Goal: Feedback & Contribution: Leave review/rating

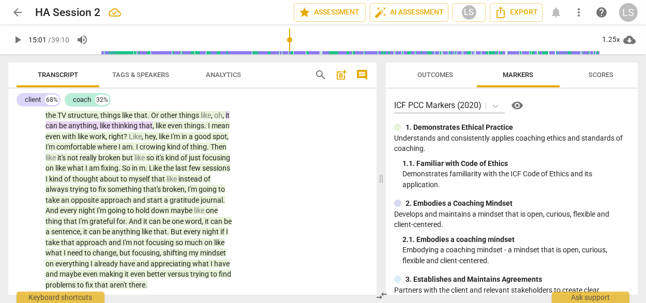
scroll to position [459, 0]
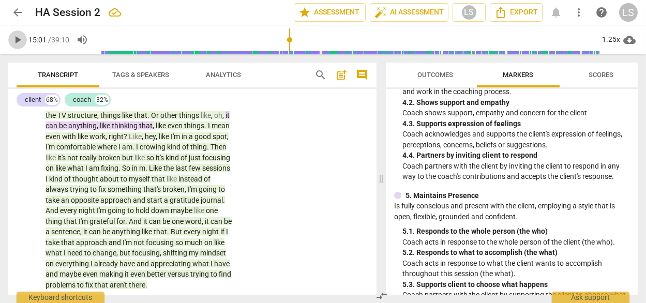
click at [17, 40] on span "play_arrow" at bounding box center [17, 40] width 12 height 12
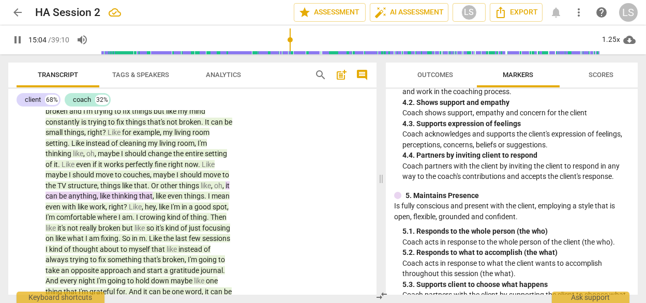
scroll to position [3126, 0]
click at [17, 39] on span "pause" at bounding box center [17, 40] width 12 height 12
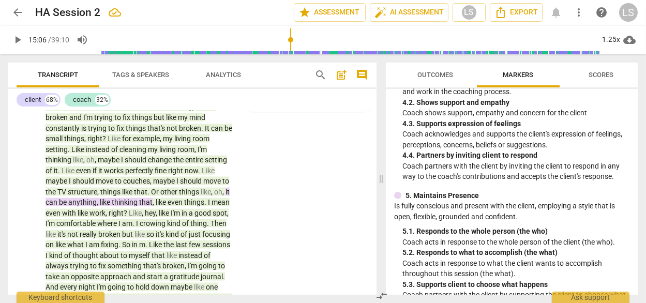
scroll to position [3121, 0]
type input "878"
drag, startPoint x: 111, startPoint y: 171, endPoint x: 65, endPoint y: 178, distance: 46.6
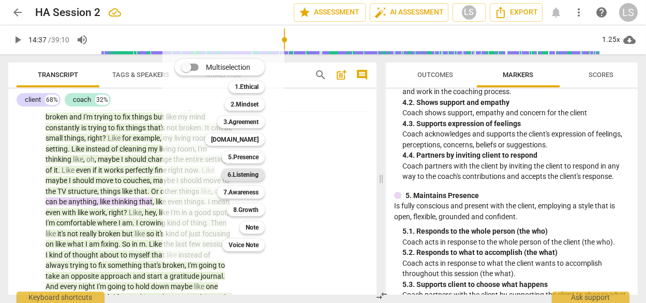
click at [236, 174] on b "6.Listening" at bounding box center [242, 175] width 31 height 12
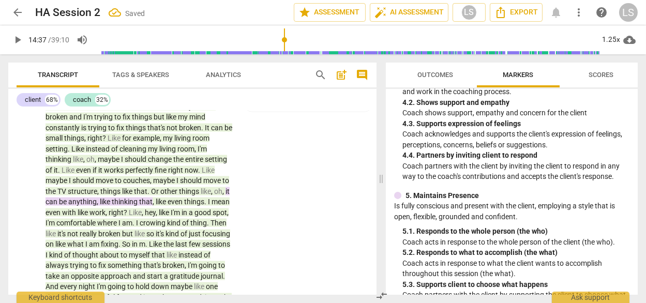
scroll to position [3122, 0]
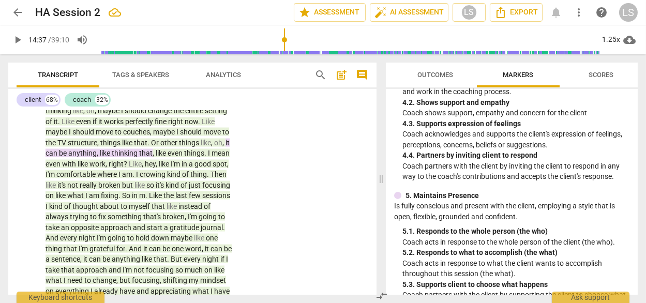
scroll to position [3171, 0]
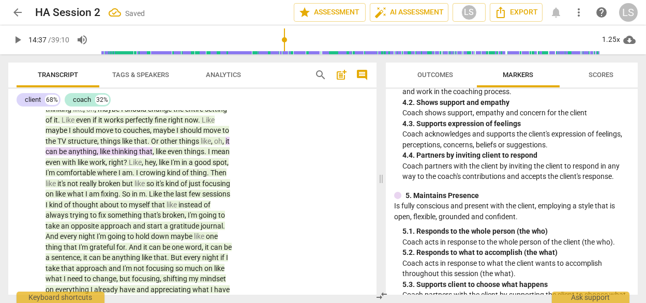
checkbox input "true"
type textarea "A"
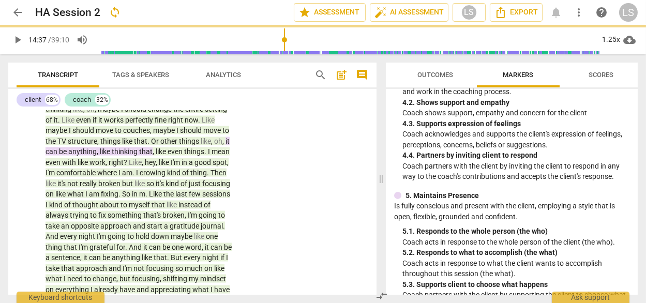
type textarea "As"
type textarea "Ask"
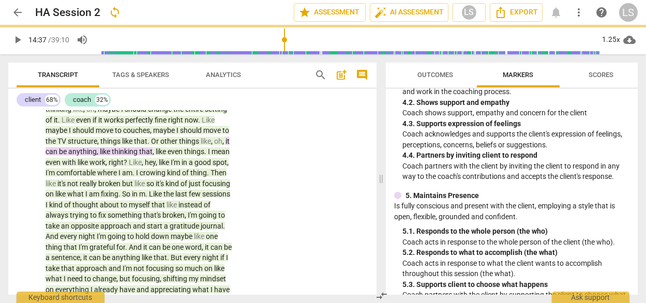
type textarea "Ask"
type textarea "Ask h"
type textarea "Ask he"
type textarea "Ask her"
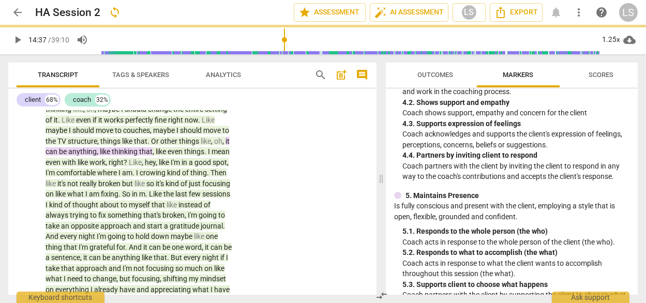
type textarea "Ask her"
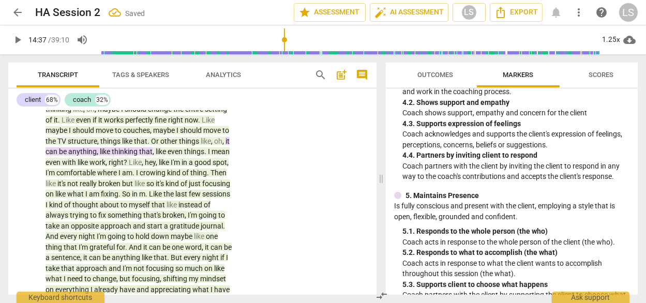
type textarea "Ask her w"
type textarea "Ask her wh"
type textarea "Ask her wha"
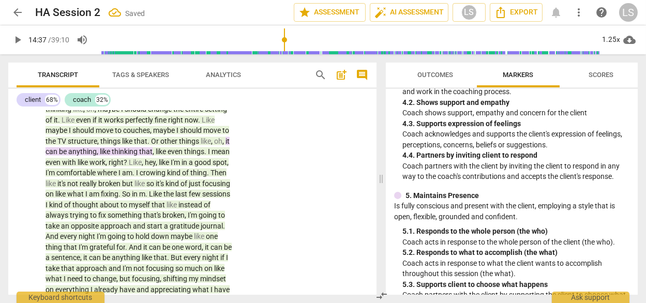
type textarea "Ask her wha"
type textarea "Ask her what"
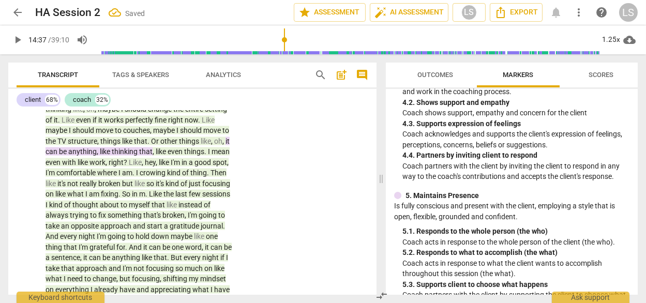
type textarea "Ask her what"
type textarea "Ask her wha"
type textarea "Ask her wh"
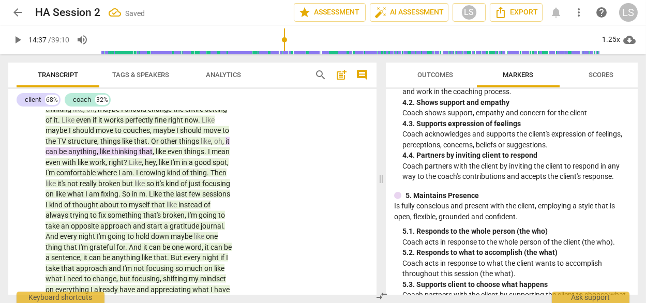
type textarea "Ask her wh"
type textarea "Ask her w"
type textarea "Ask her"
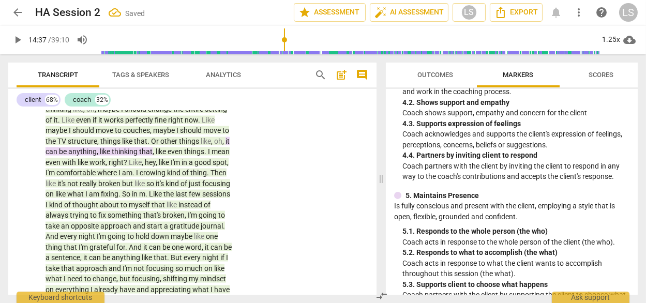
type textarea "Ask her"
type textarea "Ask he"
type textarea "Ask h"
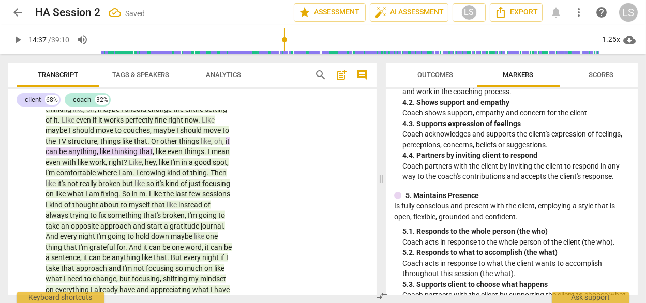
type textarea "Ask h"
type textarea "Ask"
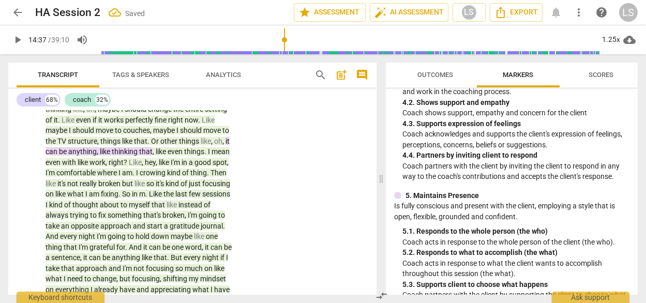
type textarea "As"
type textarea "A"
type textarea "B"
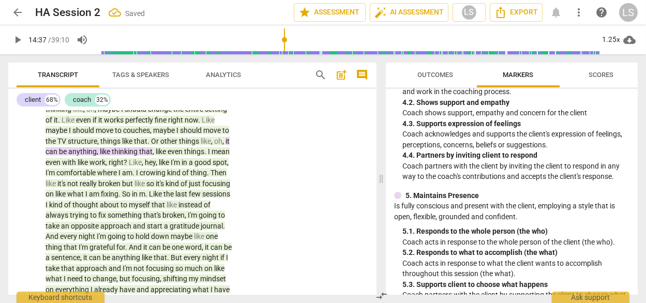
type textarea "B"
type textarea "Be"
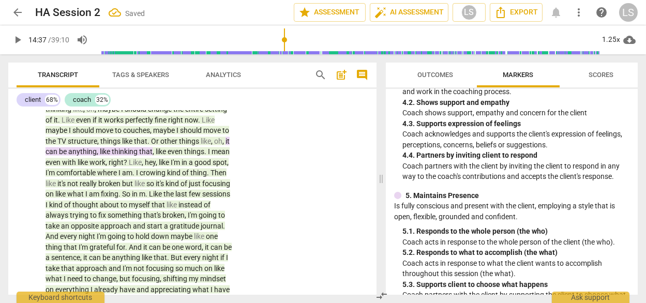
type textarea "Be u"
type textarea "Be"
type textarea "Be c"
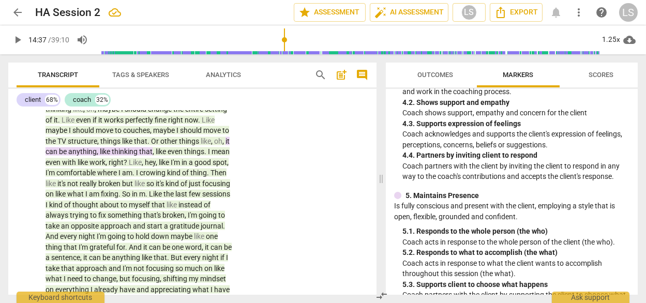
type textarea "Be c"
type textarea "Be cu"
type textarea "Be cur"
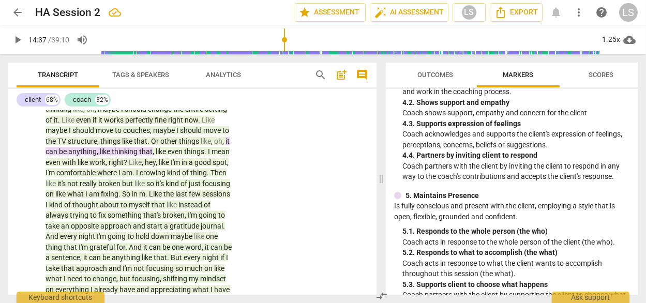
type textarea "Be curi"
type textarea "Be curi0"
type textarea "Be curi0u"
type textarea "Be curi0us"
type textarea "Be curi0u"
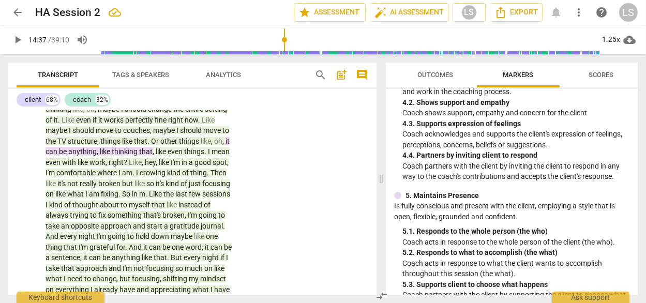
type textarea "Be curi0u"
type textarea "Be curi0"
type textarea "Be curi"
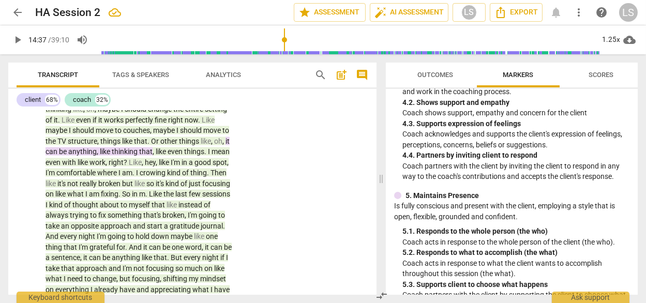
type textarea "Be curio"
type textarea "Be curiou"
type textarea "Be curious"
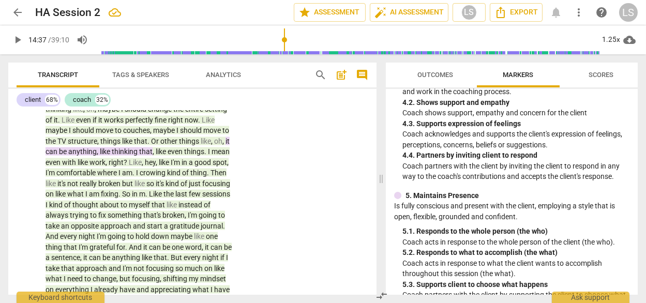
type textarea "Be curious"
type textarea "Be curious."
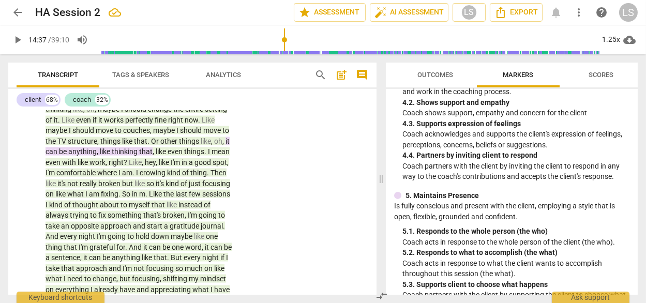
type textarea "Be curious. W"
type textarea "Be curious. Wh"
type textarea "Be curious. Wha"
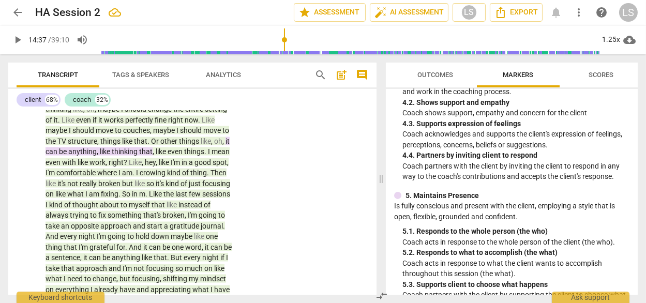
type textarea "Be curious. Wha"
type textarea "Be curious. What"
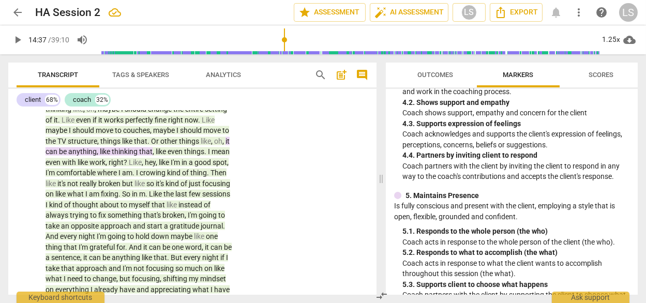
type textarea "Be curious. What d"
type textarea "Be curious. What do"
type textarea "Be curious. What doe"
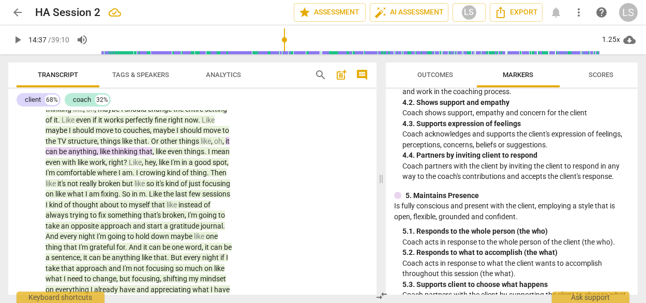
type textarea "Be curious. What doe"
type textarea "Be curious. What does"
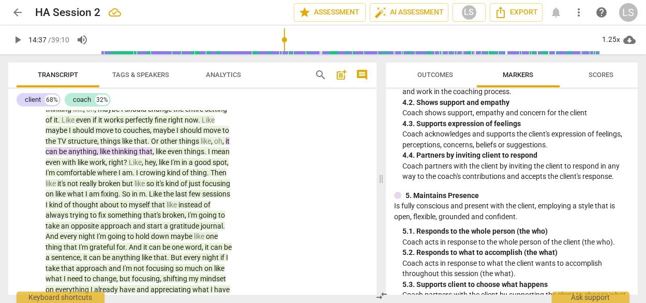
type textarea "Be curious. What does h"
type textarea "Be curious. What does he"
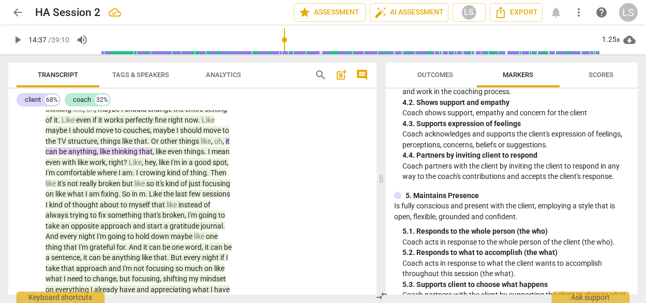
type textarea "Be curious. What does he"
type textarea "Be curious. What does h"
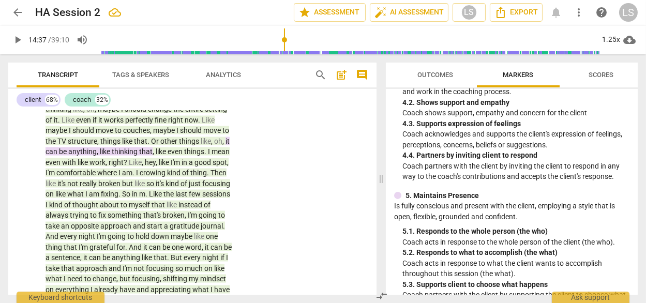
type textarea "Be curious. What does"
type textarea "Be curious. What does s"
type textarea "Be curious. What does sh"
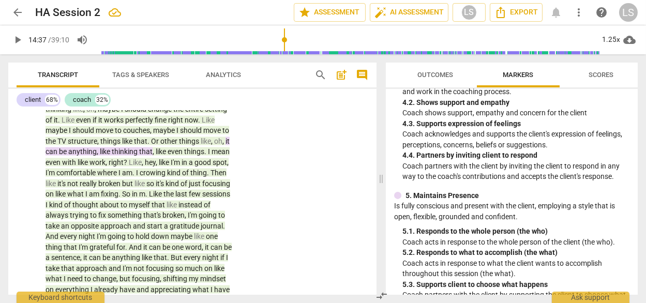
type textarea "Be curious. What does she"
type textarea "Be curious. What does she m"
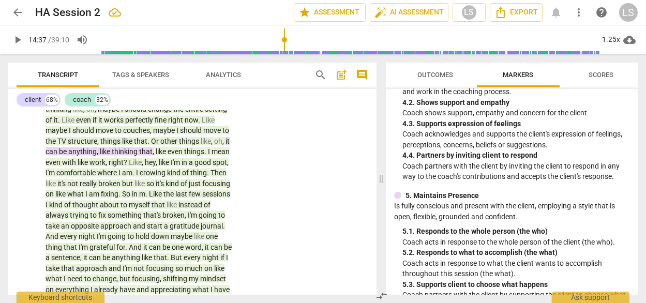
type textarea "Be curious. What does she ma"
type textarea "Be curious. What does she man"
type textarea "Be curious. What does she man b"
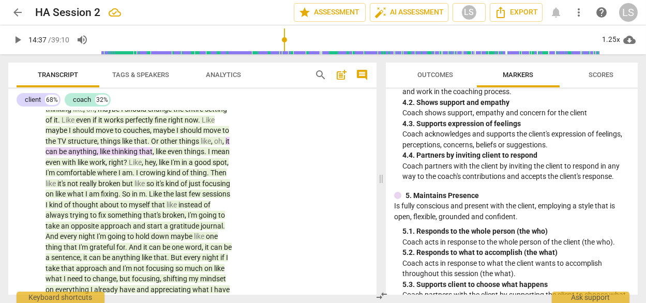
type textarea "Be curious. What does she man b"
type textarea "Be curious. What does she man by"
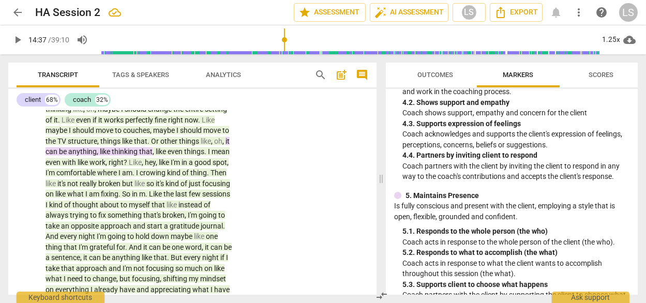
type textarea "Be curious. What does she man by p"
type textarea "Be curious. What does she man by pr"
type textarea "Be curious. What does she man by pre"
type textarea "Be curious. What does she man by pr"
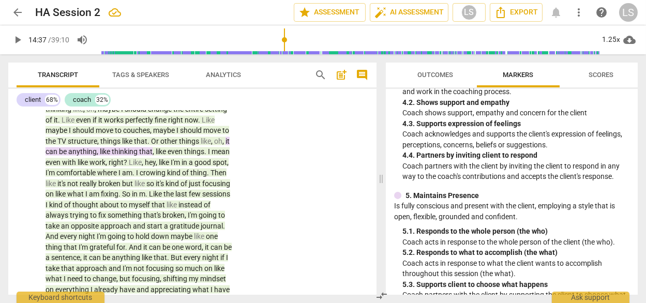
type textarea "Be curious. What does she man by pr"
type textarea "Be curious. What does she man by p"
type textarea "Be curious. What does she man by"
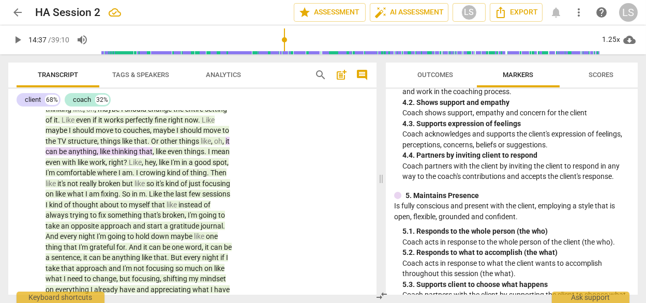
type textarea "Be curious. What does she man by"
type textarea "Be curious. What does she man b"
type textarea "Be curious. What does she man"
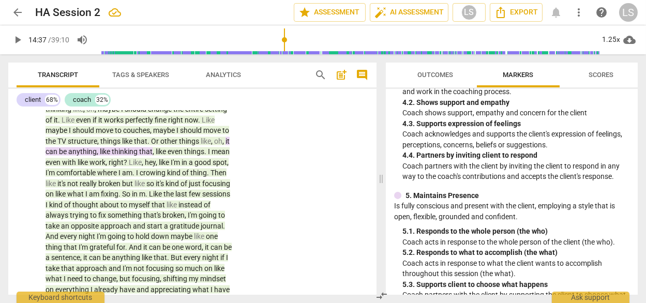
type textarea "Be curious. What does she man"
type textarea "Be curious. What does she ma"
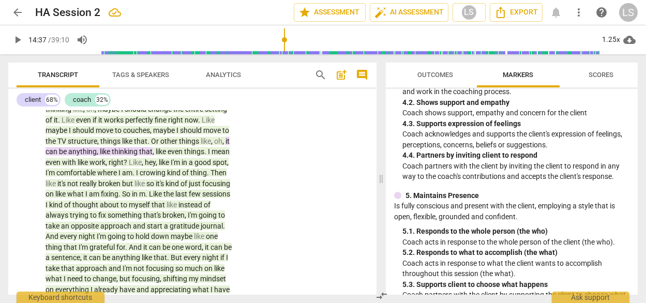
type textarea "Be curious. What does she m"
type textarea "Be curious. What does she me"
type textarea "Be curious. What does she mea"
type textarea "Be curious. What does she mean"
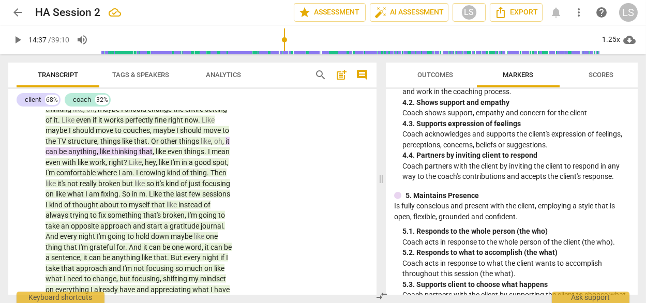
type textarea "Be curious. What does she mean"
type textarea "Be curious. What does she mean b"
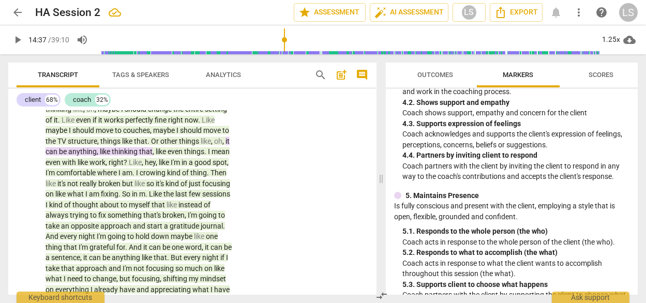
type textarea "Be curious. What does she mean by"
type textarea "Be curious. What does she mean by p"
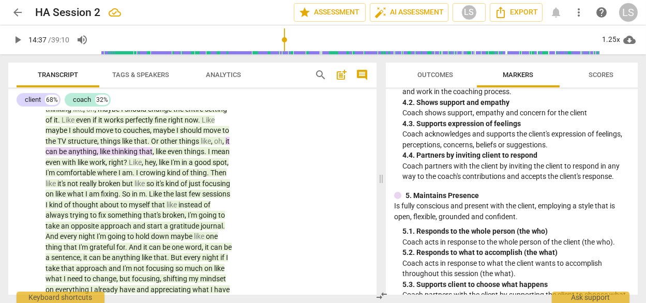
type textarea "Be curious. What does she mean by p"
type textarea "Be curious. What does she mean by pr"
type textarea "Be curious. What does she mean by pre"
type textarea "Be curious. What does she mean by pres"
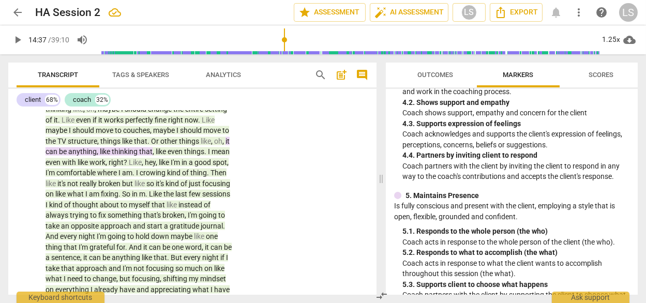
type textarea "Be curious. What does she mean by prese"
type textarea "Be curious. What does she mean by presen"
type textarea "Be curious. What does she mean by present"
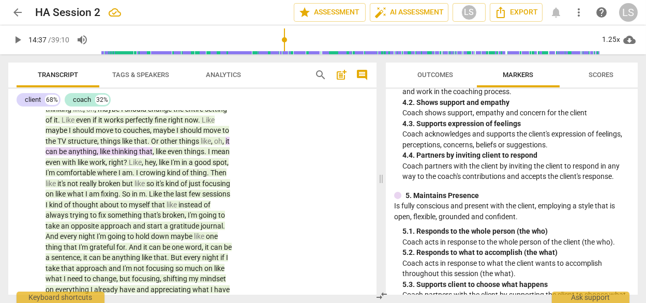
type textarea "Be curious. What does she mean by present?"
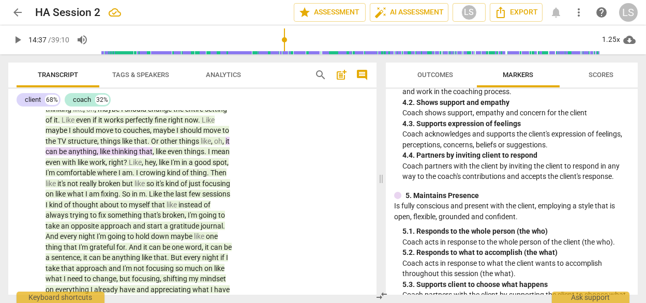
type textarea "Be curious. What does she mean by present? w"
type textarea "Be curious. What does she mean by present? wh"
type textarea "Be curious. What does she mean by present? who"
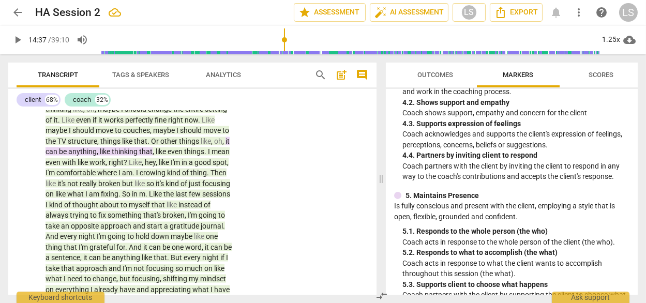
type textarea "Be curious. What does she mean by present? who"
type textarea "Be curious. What does she mean by present? wh"
type textarea "Be curious. What does she mean by present? w"
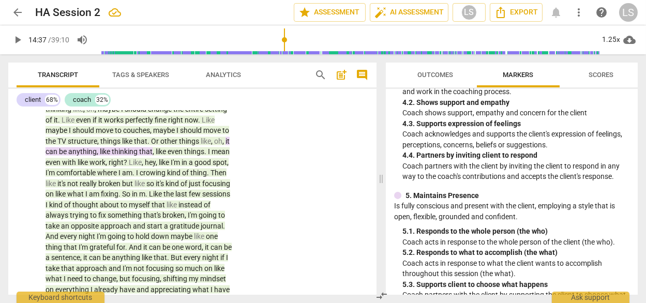
type textarea "Be curious. What does she mean by present?"
type textarea "Be curious. What does she mean by present? w"
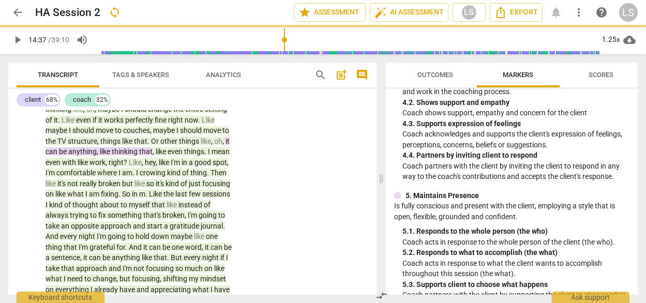
scroll to position [0, 0]
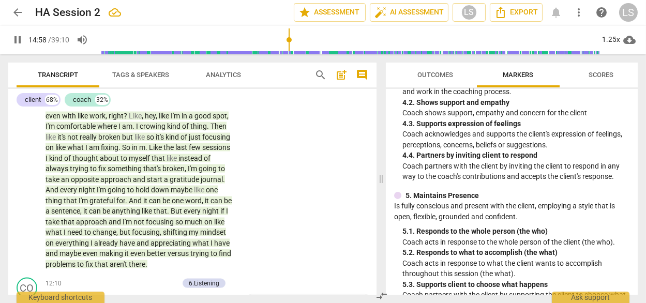
scroll to position [3232, 0]
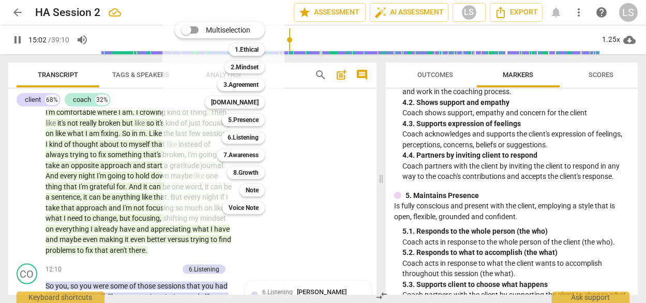
click at [191, 117] on div "Multiselection m 1.Ethical 1 2.Mindset 2 3.Agreement 3 [DOMAIN_NAME] 4 5.Presen…" at bounding box center [228, 117] width 114 height 197
click at [234, 135] on b "6.Listening" at bounding box center [242, 137] width 31 height 12
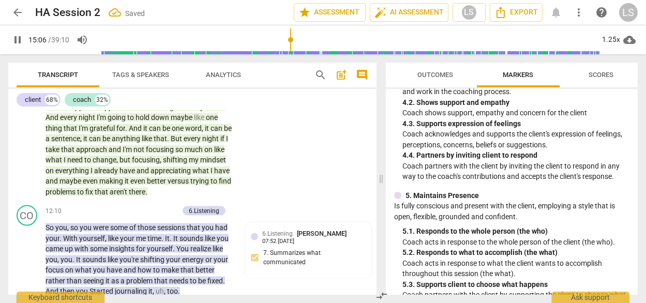
scroll to position [3290, 0]
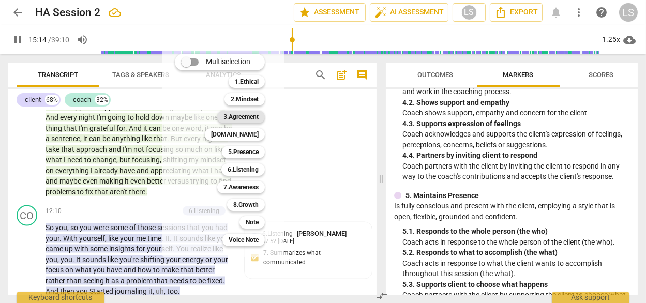
click at [243, 116] on b "3.Agreement" at bounding box center [240, 117] width 35 height 12
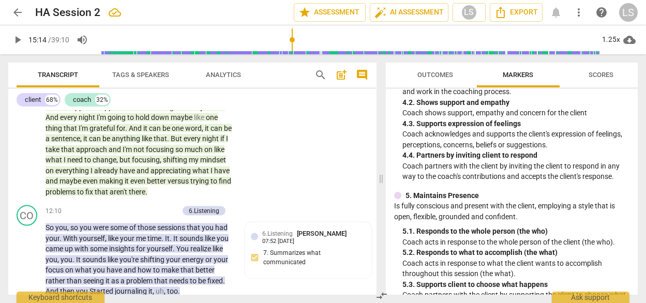
scroll to position [0, 0]
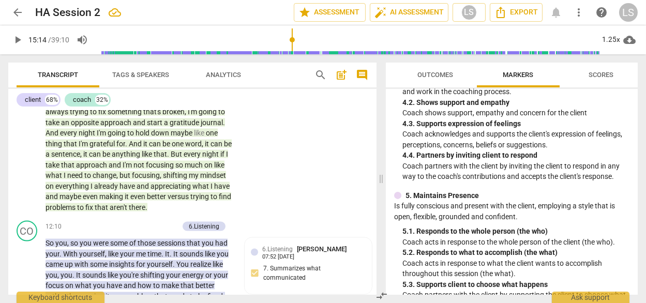
scroll to position [3267, 0]
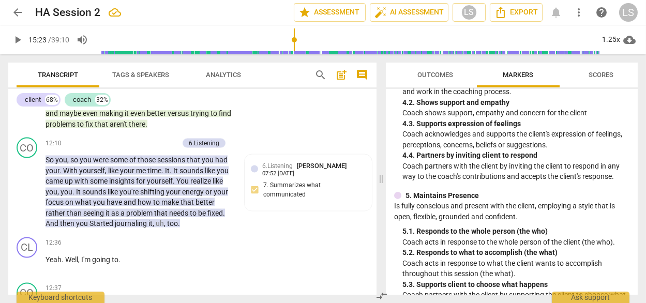
scroll to position [3362, 0]
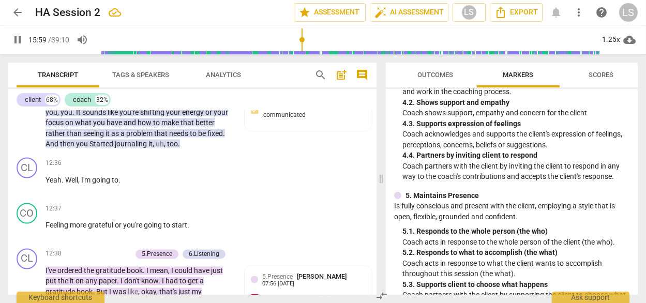
scroll to position [3439, 0]
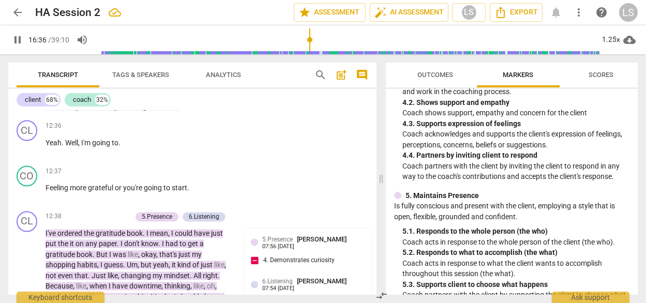
scroll to position [3476, 0]
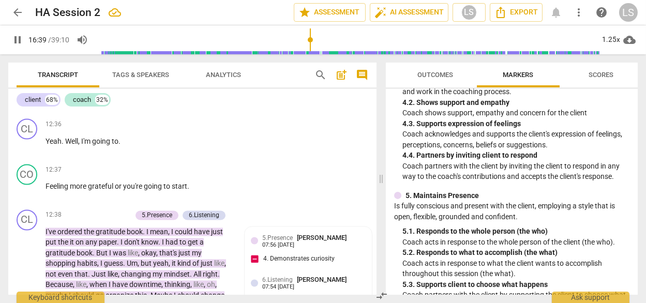
drag, startPoint x: 139, startPoint y: 181, endPoint x: 35, endPoint y: 162, distance: 105.1
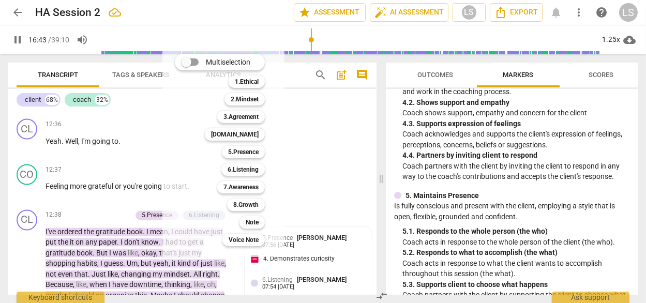
click at [36, 250] on div at bounding box center [323, 151] width 646 height 303
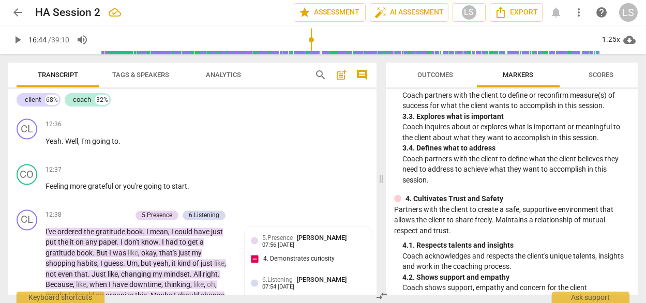
scroll to position [283, 0]
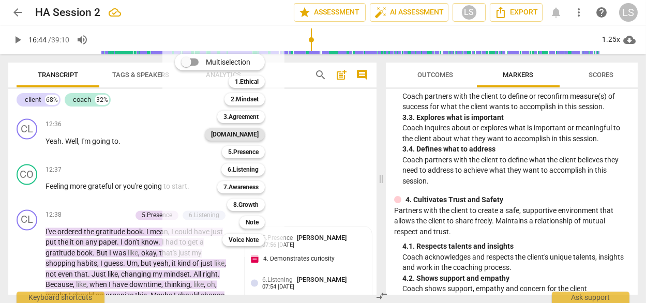
click at [240, 134] on b "[DOMAIN_NAME]" at bounding box center [235, 134] width 48 height 12
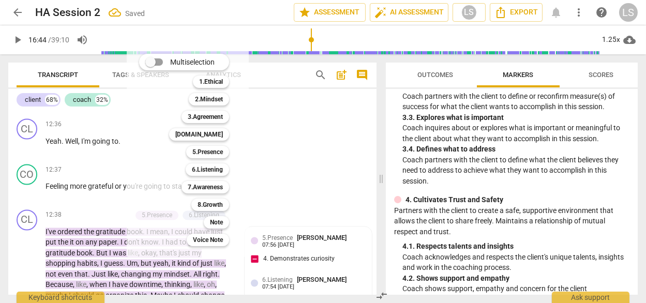
click at [298, 218] on div at bounding box center [323, 151] width 646 height 303
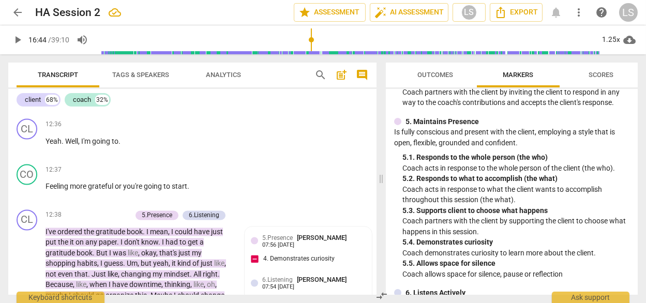
scroll to position [533, 0]
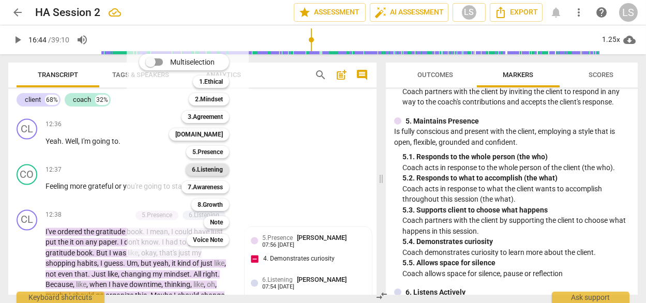
click at [200, 169] on b "6.Listening" at bounding box center [207, 169] width 31 height 12
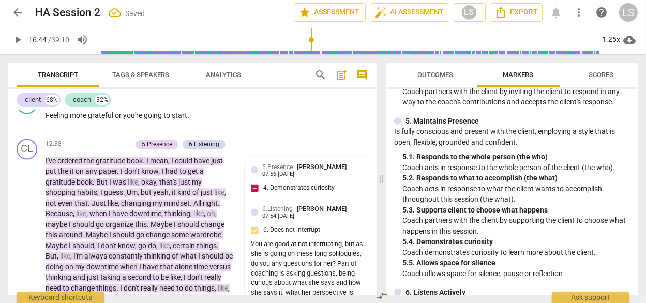
scroll to position [3564, 0]
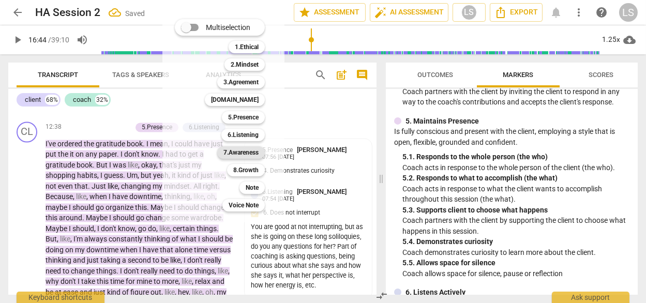
click at [234, 154] on b "7.Awareness" at bounding box center [240, 152] width 35 height 12
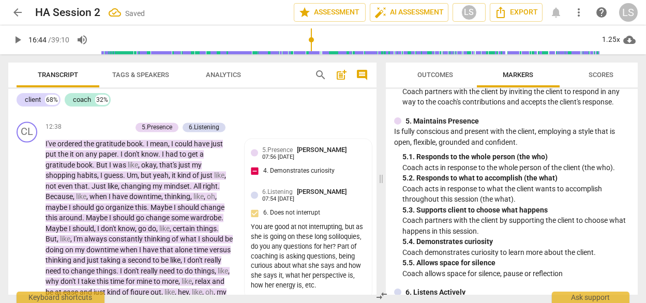
scroll to position [3588, 0]
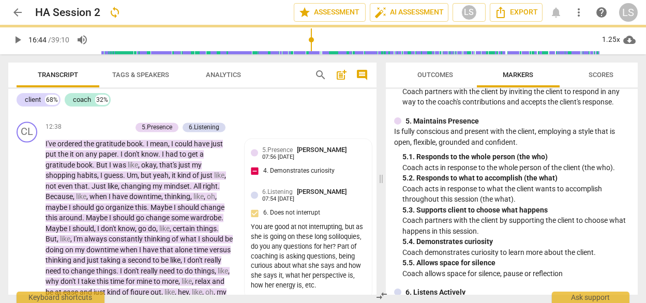
scroll to position [3575, 0]
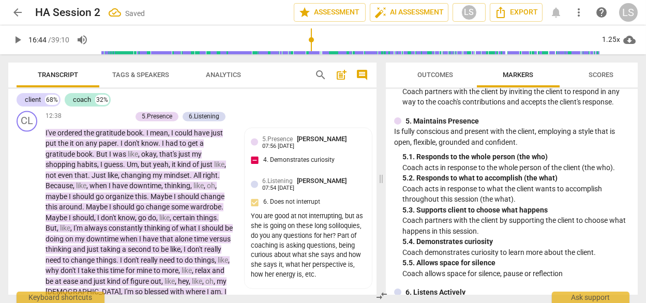
drag, startPoint x: 248, startPoint y: 249, endPoint x: 253, endPoint y: 242, distance: 8.2
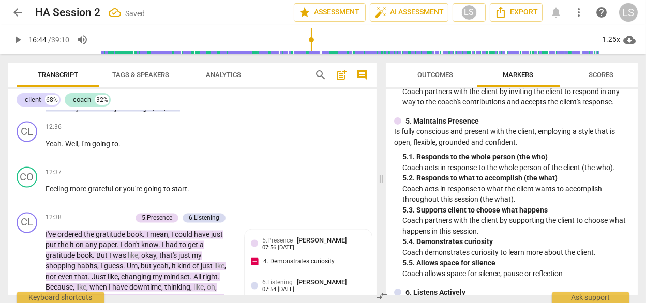
scroll to position [3473, 0]
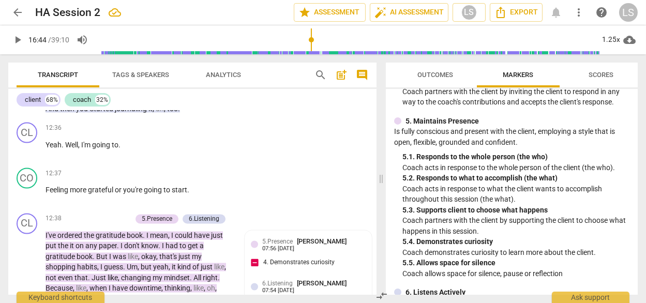
click at [356, 241] on li "Delete" at bounding box center [359, 247] width 36 height 20
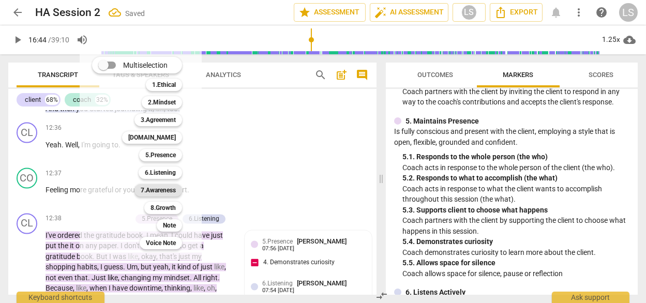
click at [146, 188] on b "7.Awareness" at bounding box center [158, 190] width 35 height 12
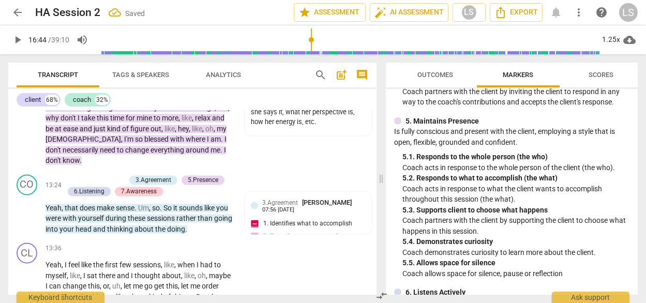
scroll to position [3732, 0]
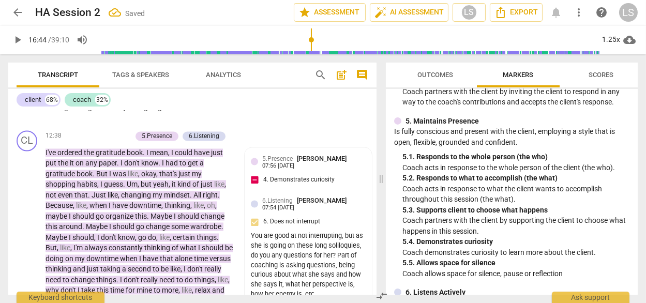
scroll to position [3555, 0]
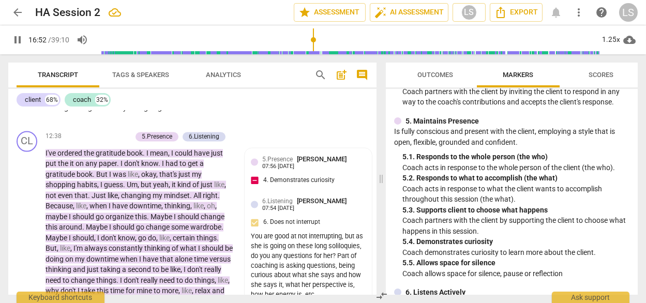
drag, startPoint x: 148, startPoint y: 194, endPoint x: 188, endPoint y: 194, distance: 39.8
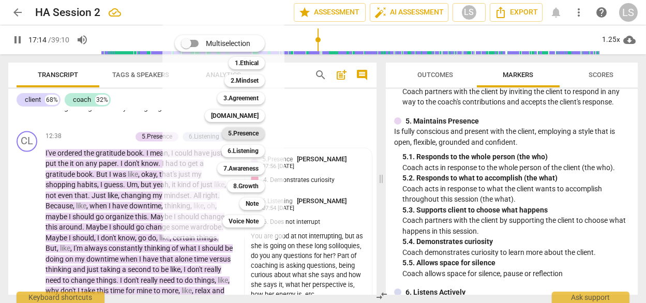
click at [234, 135] on b "5.Presence" at bounding box center [243, 133] width 30 height 12
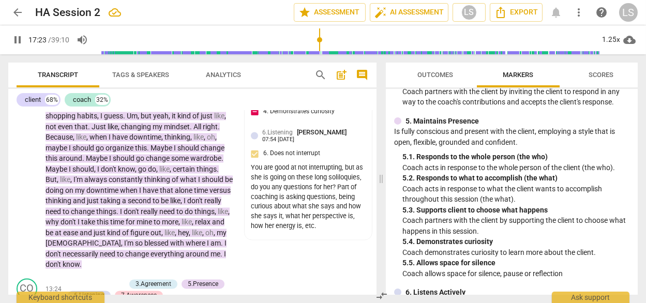
scroll to position [3624, 0]
drag, startPoint x: 179, startPoint y: 173, endPoint x: 40, endPoint y: 170, distance: 138.6
click at [184, 160] on div "+" at bounding box center [186, 160] width 10 height 10
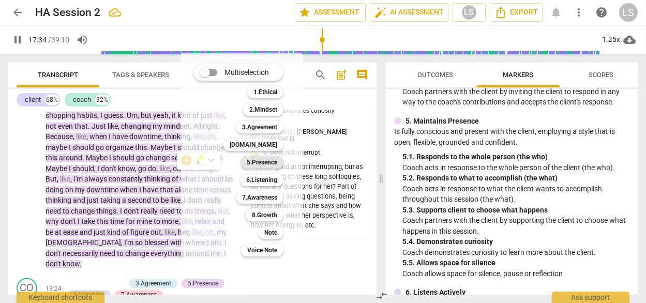
click at [254, 164] on b "5.Presence" at bounding box center [262, 162] width 30 height 12
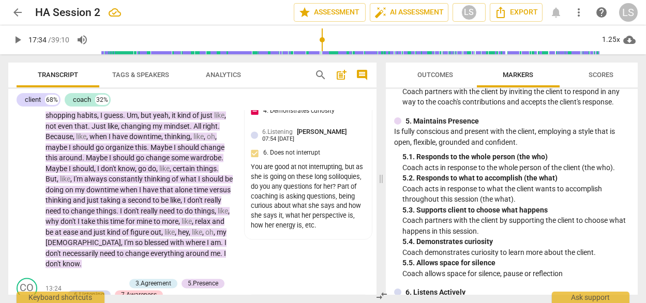
scroll to position [0, 0]
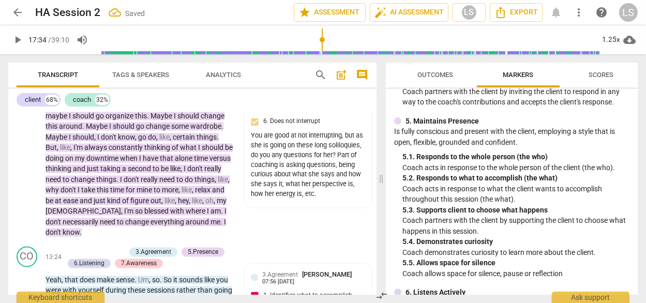
scroll to position [3673, 0]
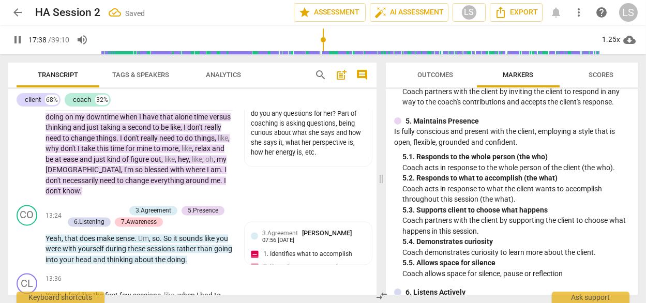
scroll to position [3698, 0]
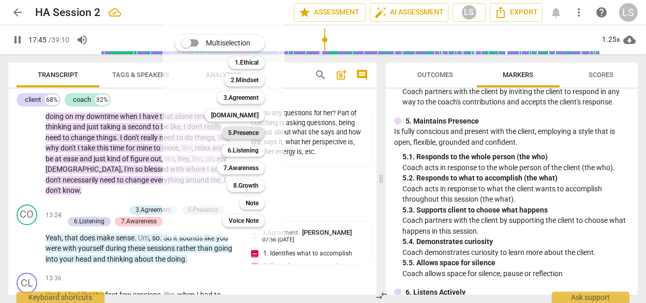
click at [230, 133] on b "5.Presence" at bounding box center [243, 133] width 30 height 12
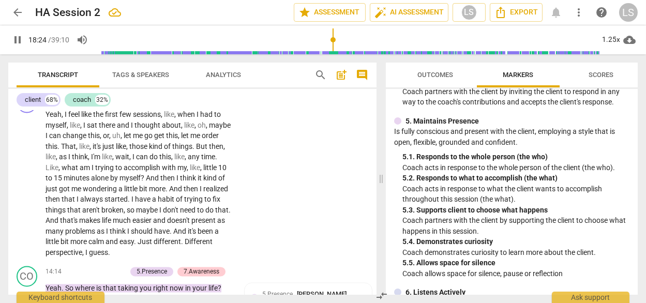
scroll to position [3880, 0]
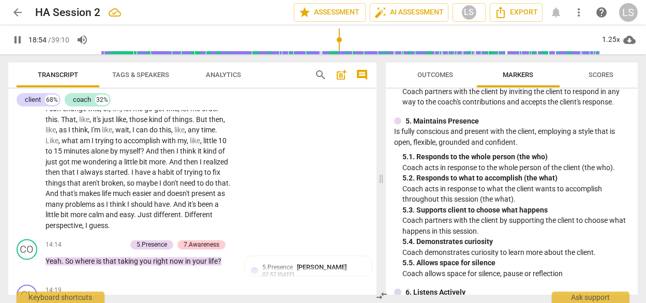
scroll to position [3907, 0]
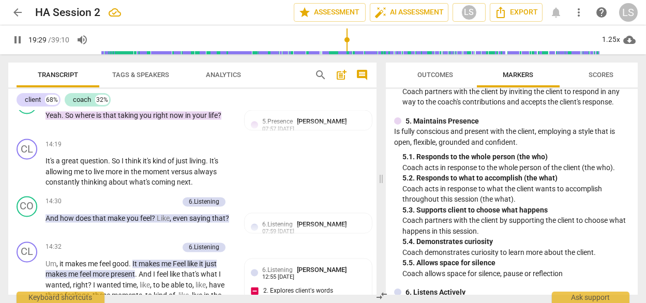
scroll to position [4053, 0]
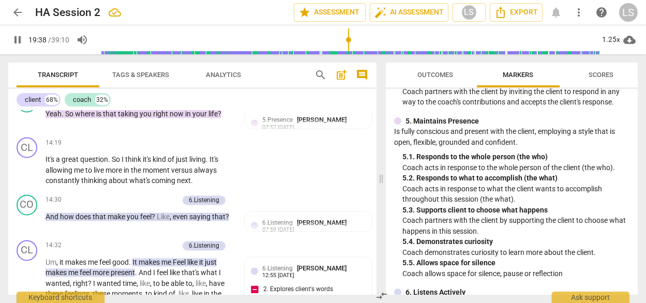
drag, startPoint x: 200, startPoint y: 180, endPoint x: 45, endPoint y: 163, distance: 155.0
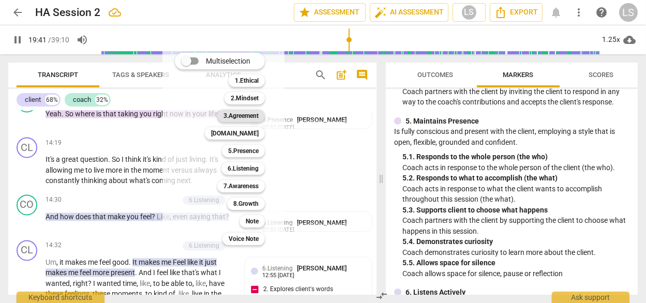
click at [239, 116] on b "3.Agreement" at bounding box center [240, 116] width 35 height 12
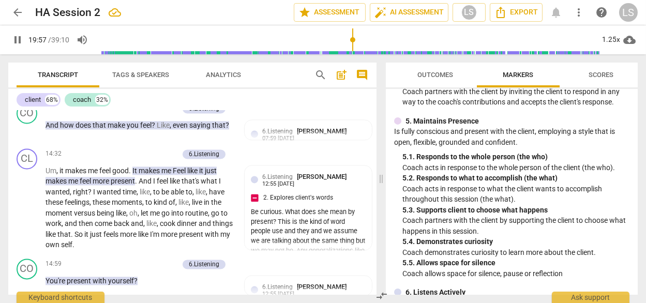
scroll to position [4148, 0]
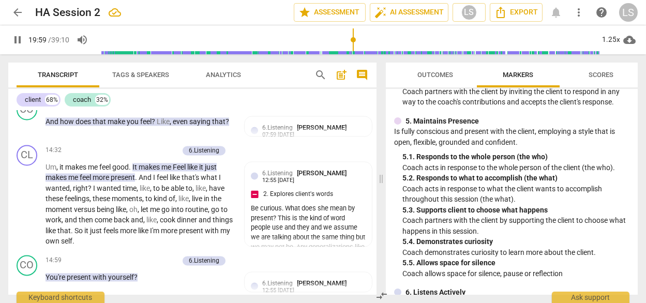
drag, startPoint x: 171, startPoint y: 168, endPoint x: 32, endPoint y: 168, distance: 138.5
click at [180, 150] on div "+" at bounding box center [178, 153] width 10 height 10
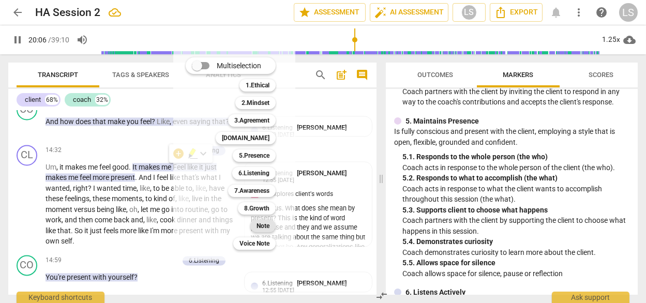
click at [256, 226] on b "Note" at bounding box center [262, 226] width 13 height 12
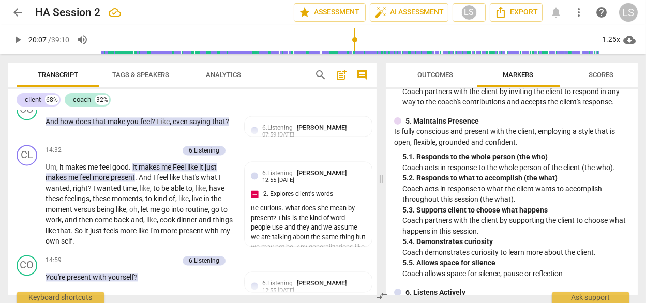
scroll to position [14, 0]
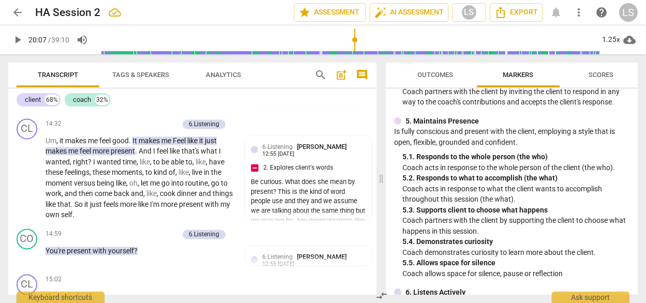
scroll to position [4175, 0]
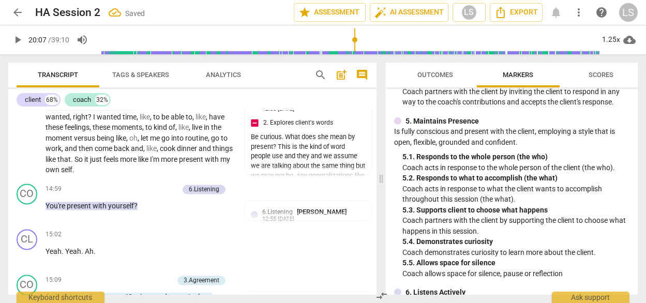
scroll to position [4225, 0]
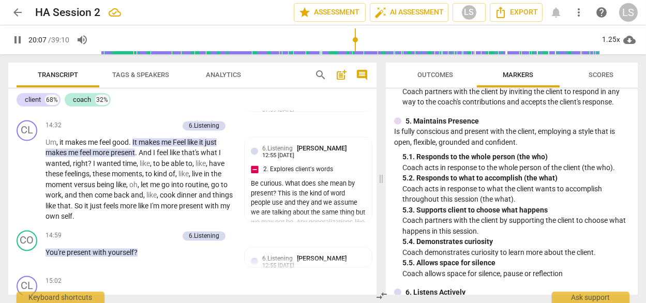
scroll to position [4166, 0]
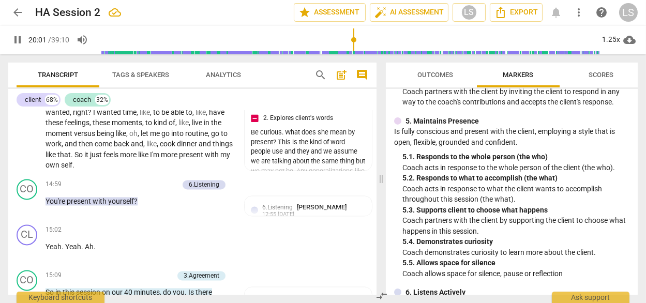
scroll to position [4225, 0]
drag, startPoint x: 45, startPoint y: 180, endPoint x: 82, endPoint y: 197, distance: 40.7
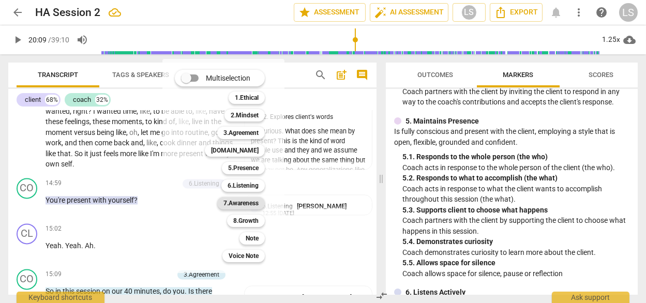
click at [238, 203] on b "7.Awareness" at bounding box center [240, 203] width 35 height 12
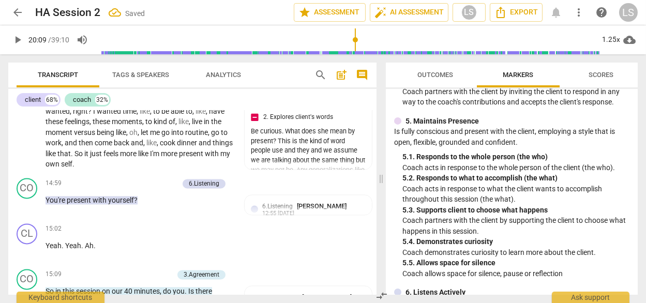
scroll to position [4339, 0]
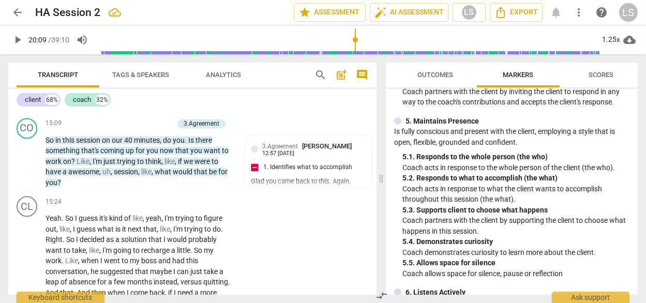
scroll to position [4378, 0]
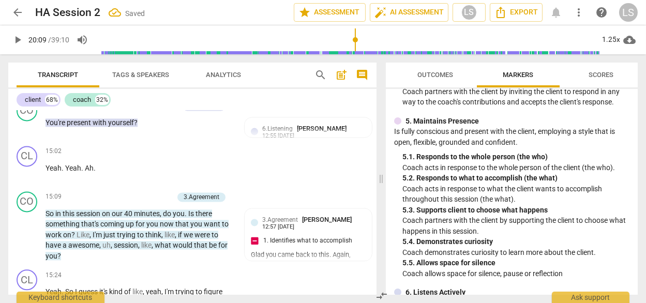
scroll to position [4300, 0]
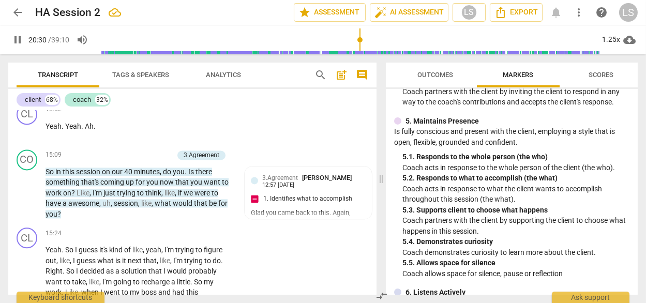
scroll to position [4341, 0]
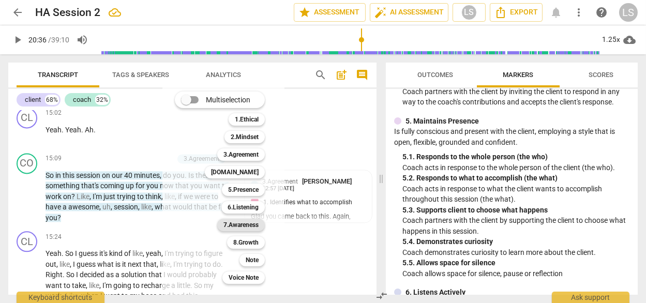
click at [234, 223] on b "7.Awareness" at bounding box center [240, 225] width 35 height 12
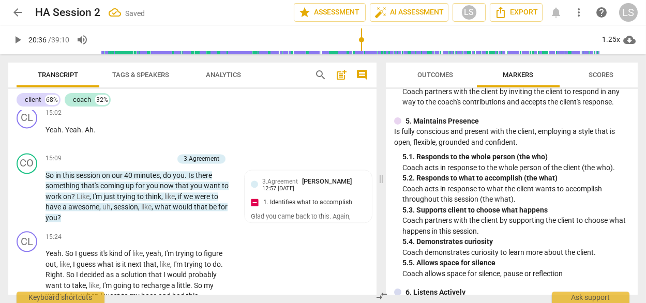
scroll to position [4509, 0]
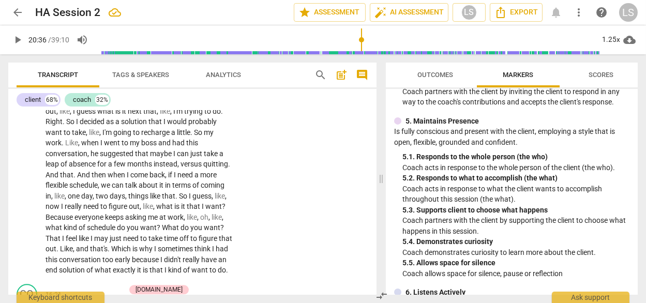
scroll to position [4496, 0]
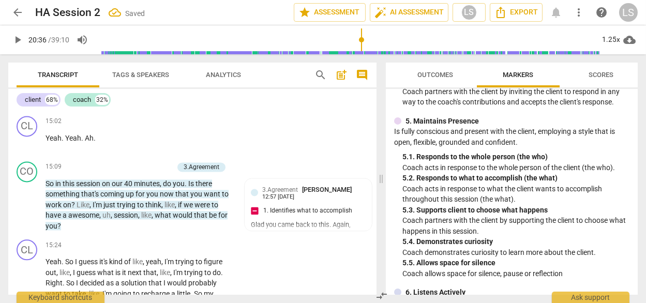
scroll to position [4331, 0]
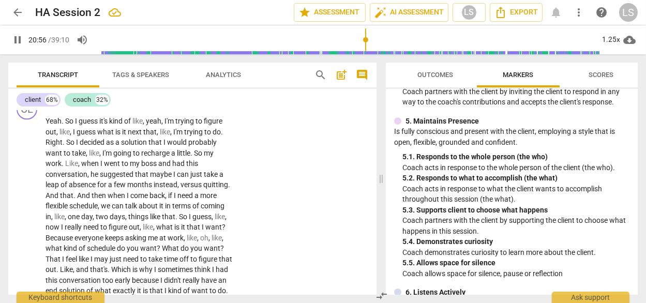
scroll to position [4471, 0]
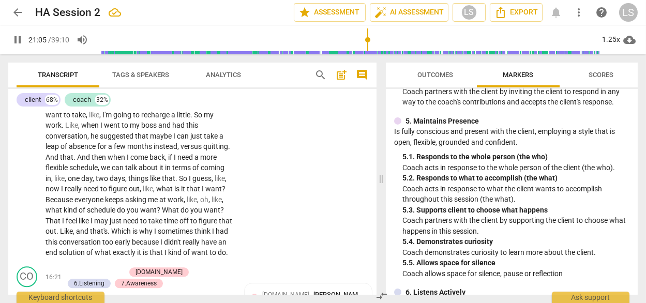
scroll to position [4512, 0]
click at [613, 40] on div "1.25x" at bounding box center [611, 40] width 20 height 17
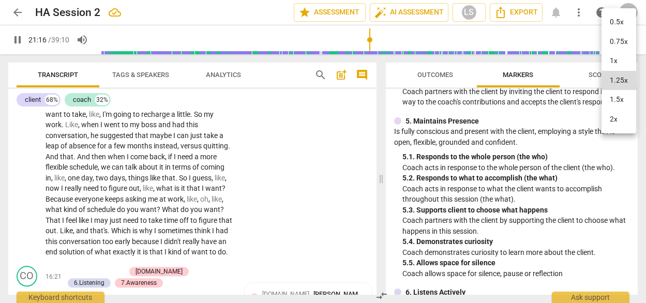
click at [614, 90] on li "1.5x" at bounding box center [618, 100] width 35 height 20
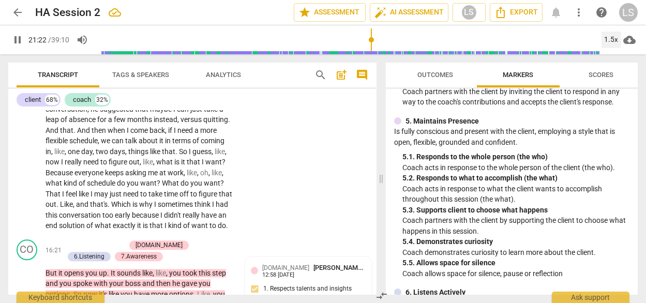
scroll to position [4543, 0]
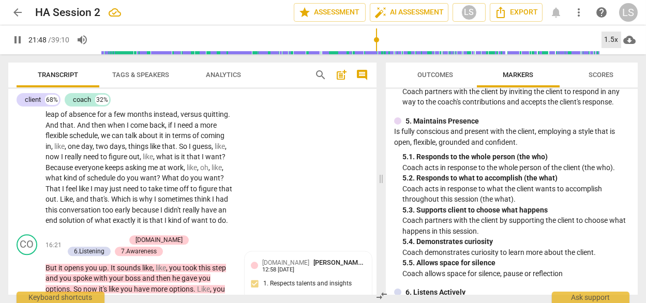
click at [612, 38] on div "1.5x" at bounding box center [611, 40] width 20 height 17
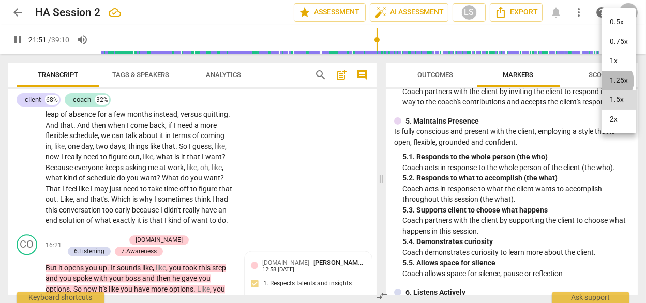
click at [610, 76] on li "1.25x" at bounding box center [618, 81] width 35 height 20
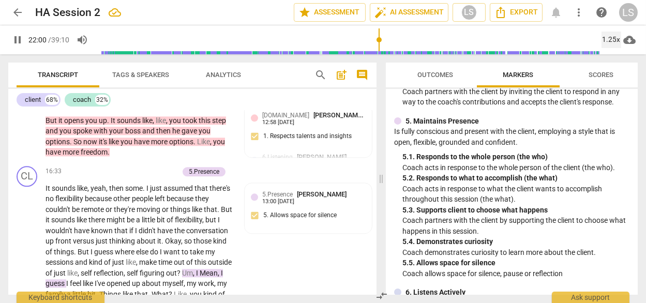
scroll to position [4693, 0]
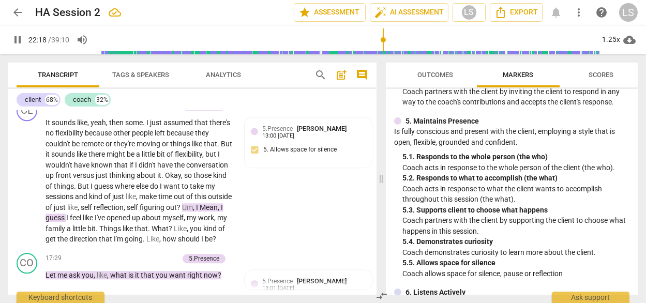
scroll to position [4757, 0]
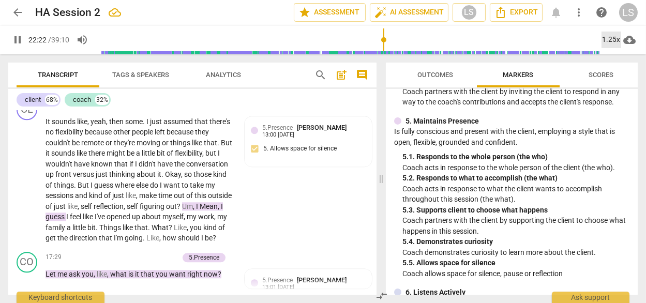
click at [611, 40] on div "1.25x" at bounding box center [611, 40] width 20 height 17
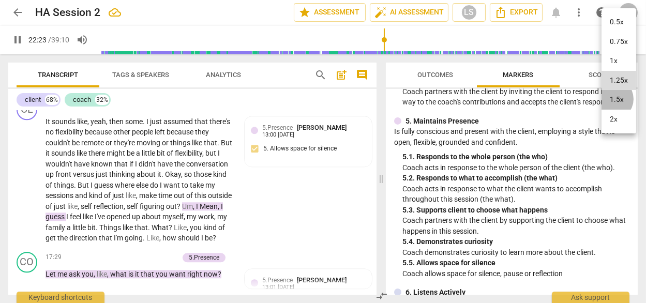
click at [613, 92] on li "1.5x" at bounding box center [618, 100] width 35 height 20
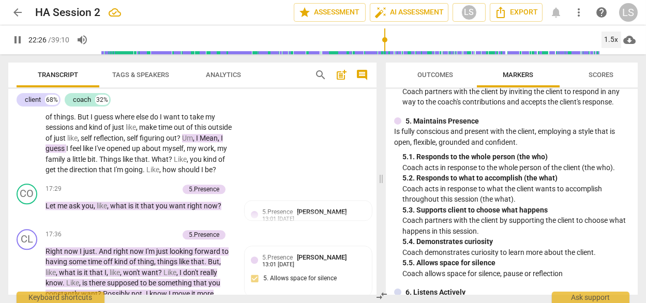
scroll to position [4832, 0]
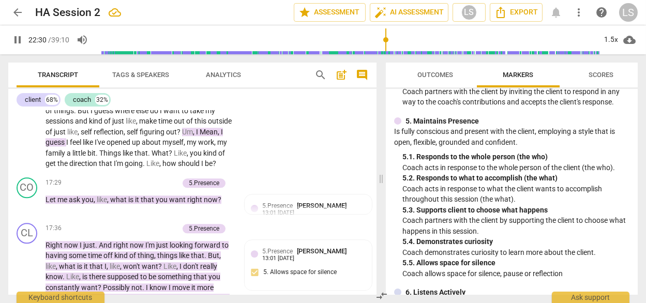
drag, startPoint x: 135, startPoint y: 142, endPoint x: 44, endPoint y: 132, distance: 91.5
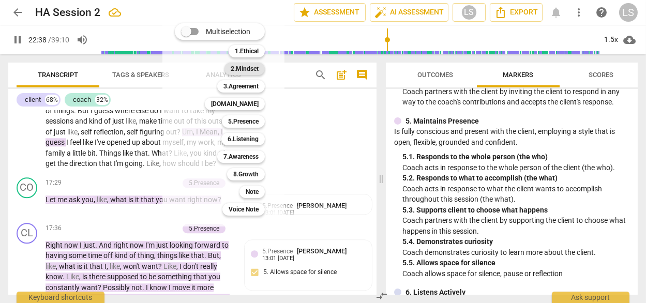
click at [236, 66] on b "2.Mindset" at bounding box center [245, 69] width 28 height 12
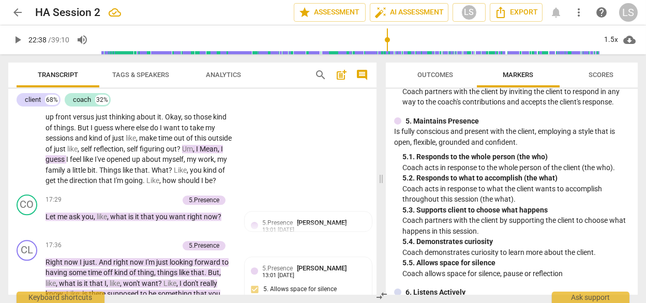
scroll to position [4814, 0]
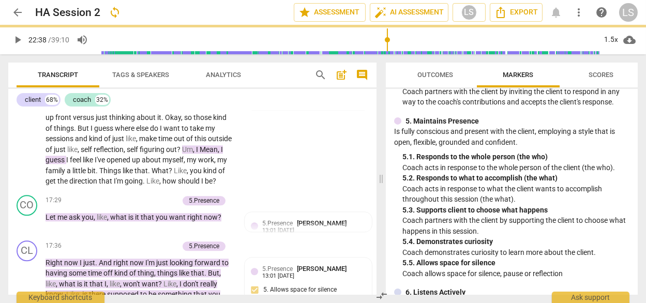
scroll to position [0, 0]
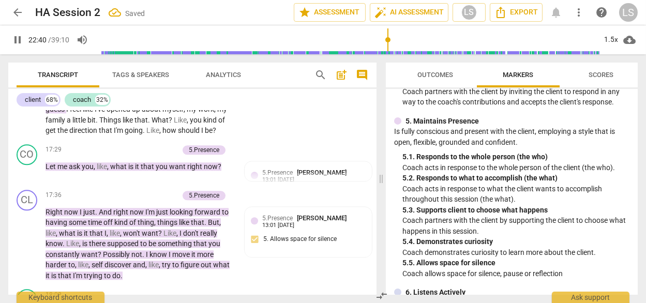
scroll to position [4871, 0]
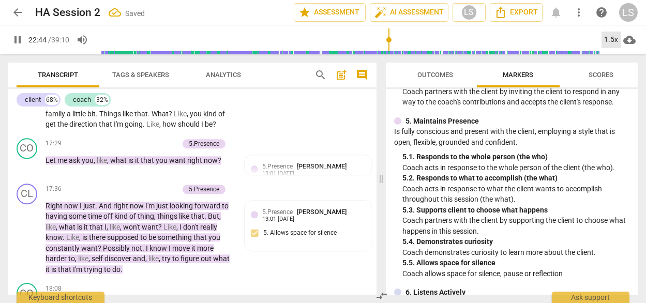
click at [612, 39] on div "1.5x" at bounding box center [611, 40] width 20 height 17
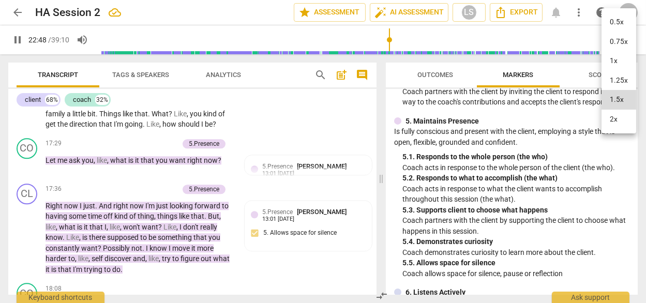
click at [110, 206] on div at bounding box center [323, 151] width 646 height 303
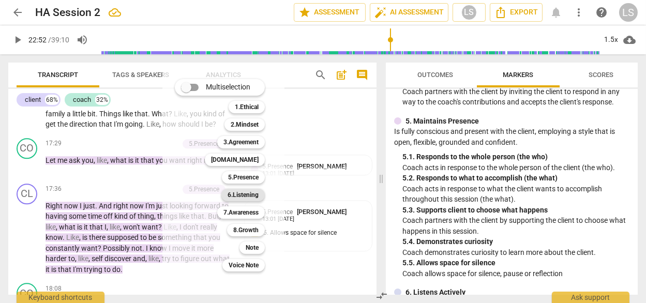
click at [228, 193] on b "6.Listening" at bounding box center [242, 195] width 31 height 12
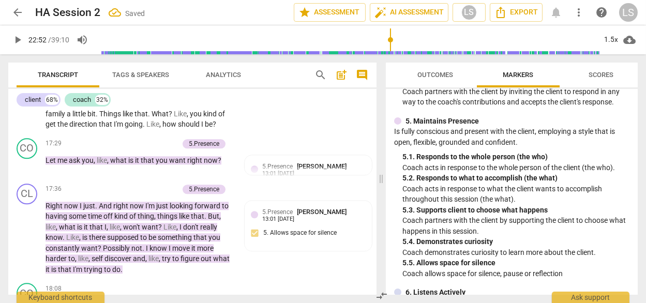
scroll to position [4980, 0]
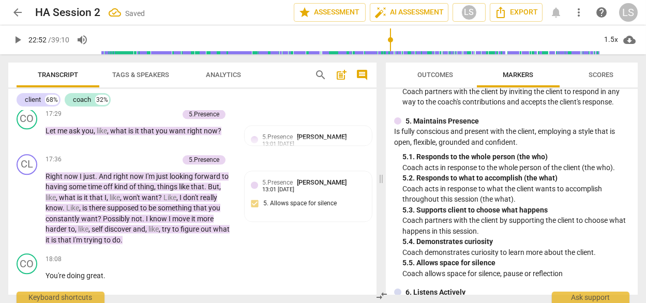
scroll to position [4901, 0]
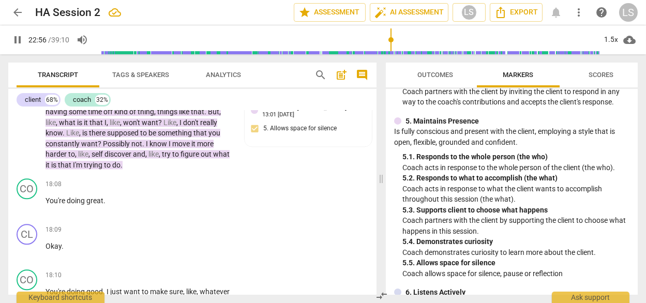
scroll to position [4978, 0]
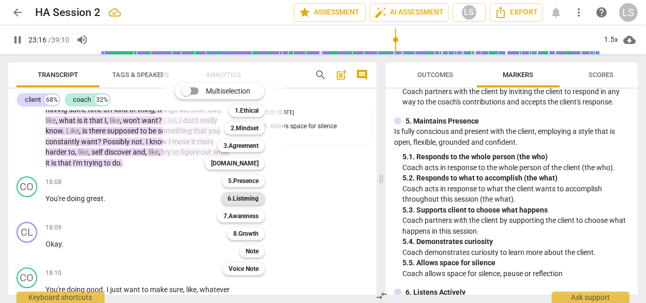
click at [233, 197] on b "6.Listening" at bounding box center [242, 198] width 31 height 12
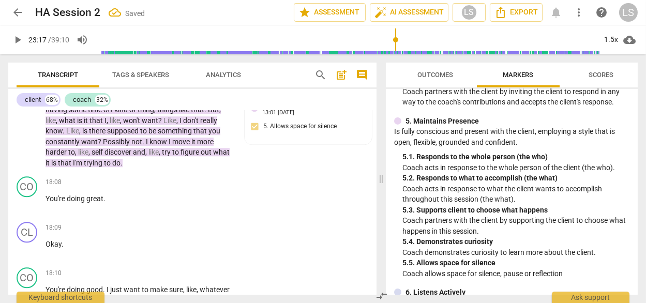
scroll to position [5090, 0]
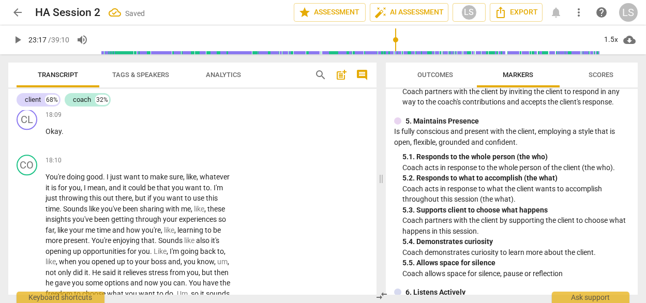
drag, startPoint x: 245, startPoint y: 203, endPoint x: 248, endPoint y: 189, distance: 13.9
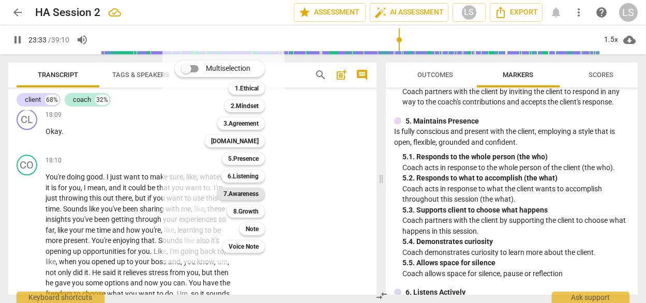
click at [228, 192] on b "7.Awareness" at bounding box center [240, 194] width 35 height 12
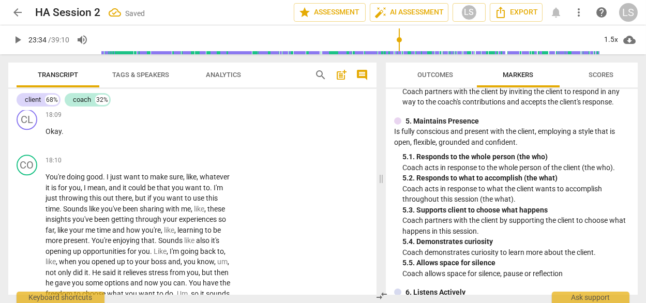
scroll to position [5195, 0]
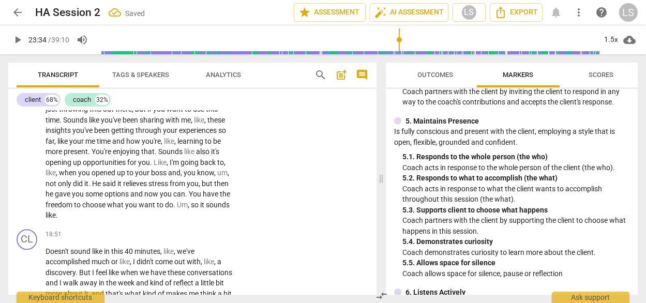
scroll to position [5177, 0]
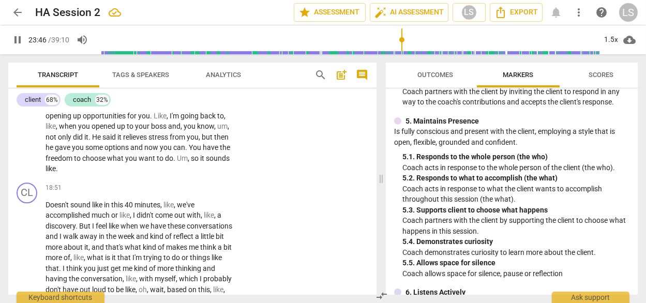
scroll to position [5238, 0]
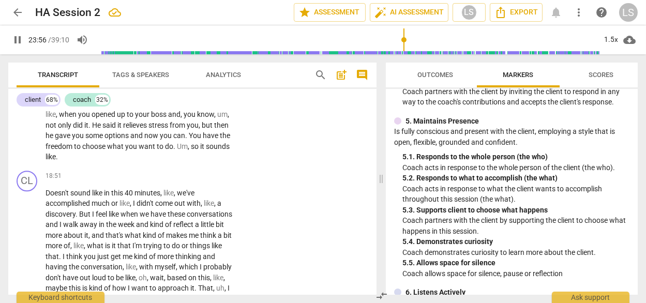
drag, startPoint x: 69, startPoint y: 146, endPoint x: 43, endPoint y: 135, distance: 28.0
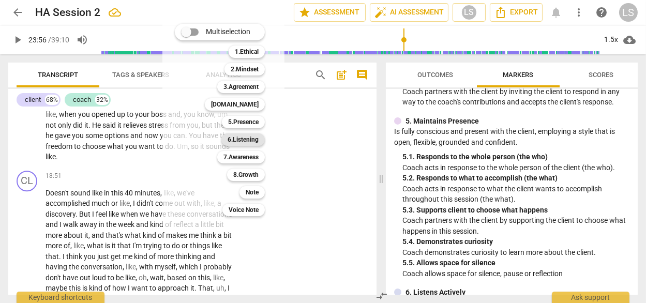
click at [234, 138] on b "6.Listening" at bounding box center [242, 139] width 31 height 12
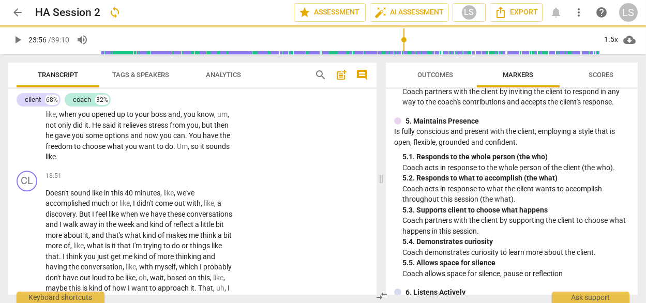
scroll to position [0, 0]
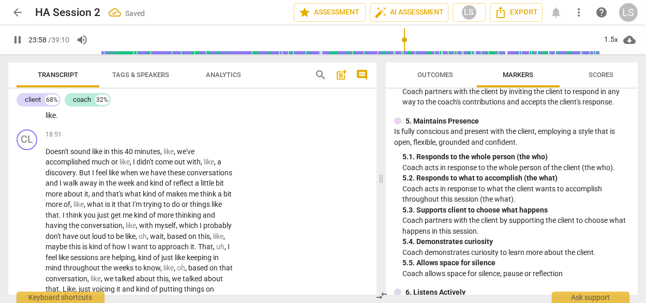
scroll to position [5280, 0]
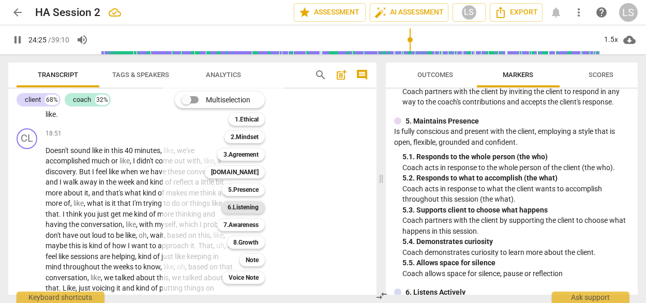
click at [234, 208] on b "6.Listening" at bounding box center [242, 207] width 31 height 12
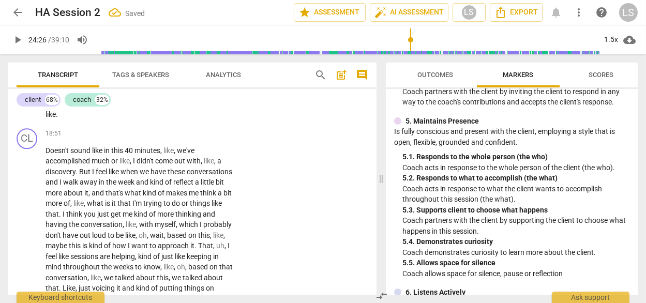
scroll to position [5402, 0]
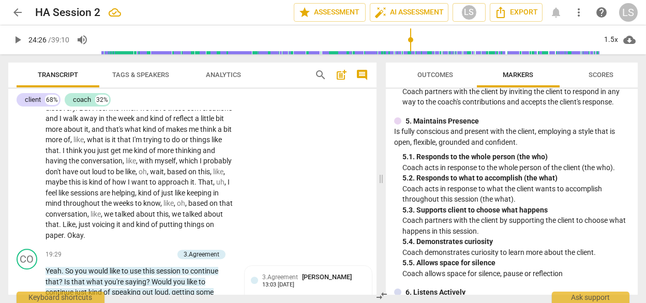
scroll to position [5350, 0]
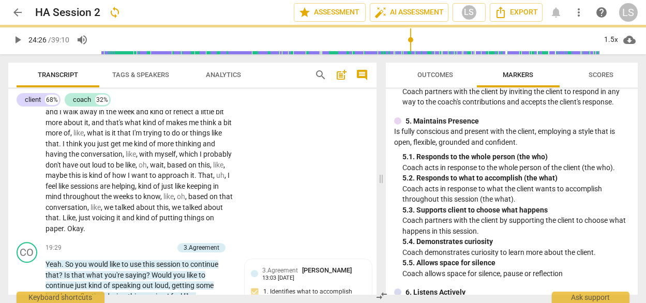
scroll to position [0, 0]
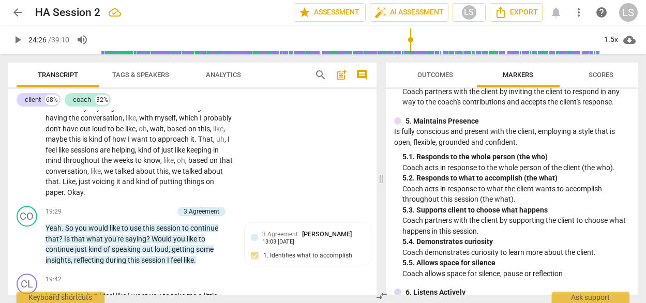
scroll to position [7, 0]
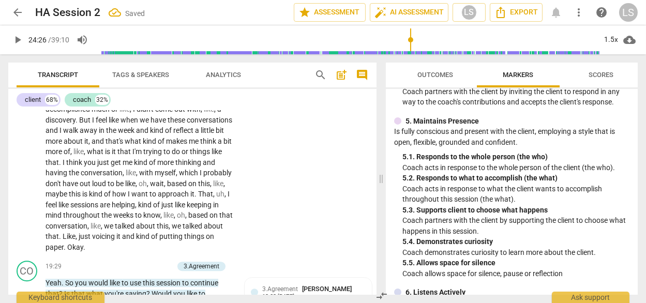
scroll to position [5327, 0]
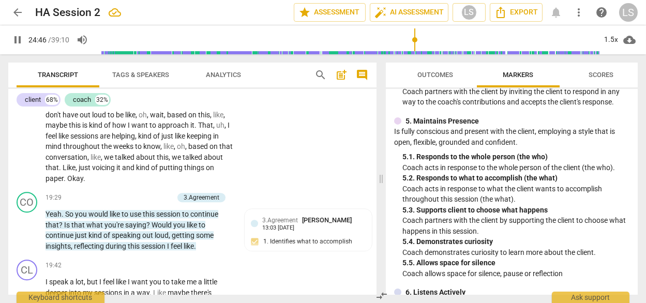
scroll to position [5402, 0]
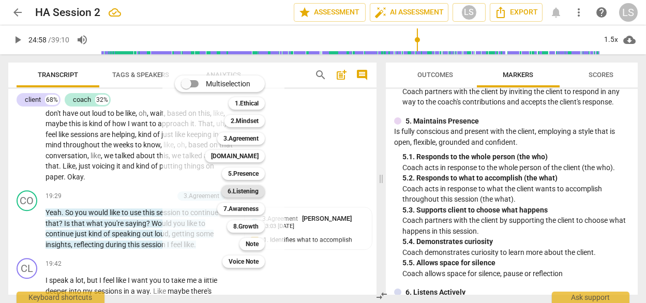
click at [237, 191] on b "6.Listening" at bounding box center [242, 191] width 31 height 12
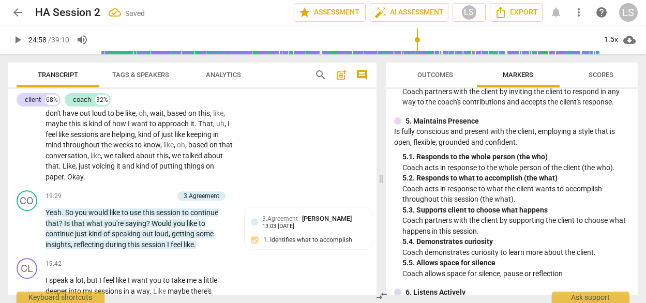
scroll to position [5508, 0]
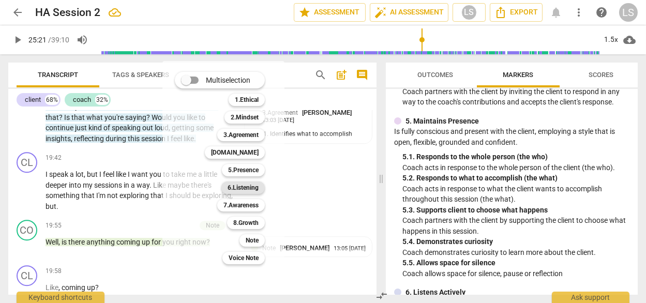
click at [227, 187] on b "6.Listening" at bounding box center [242, 187] width 31 height 12
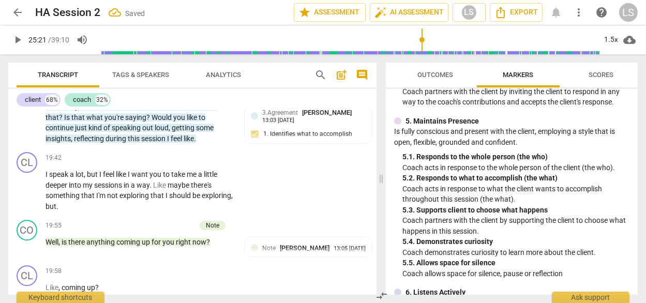
scroll to position [5610, 0]
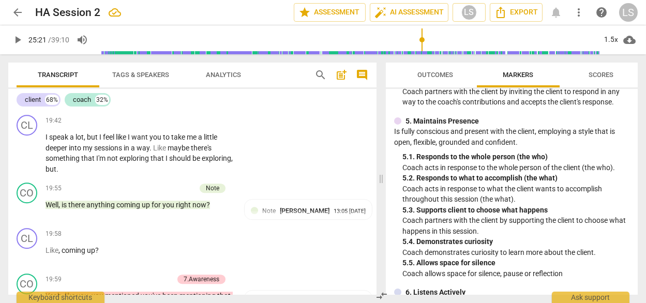
scroll to position [5531, 0]
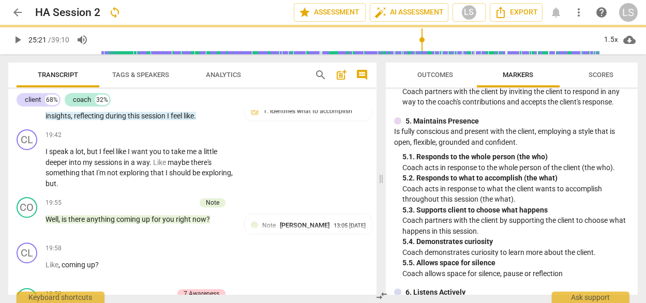
scroll to position [0, 0]
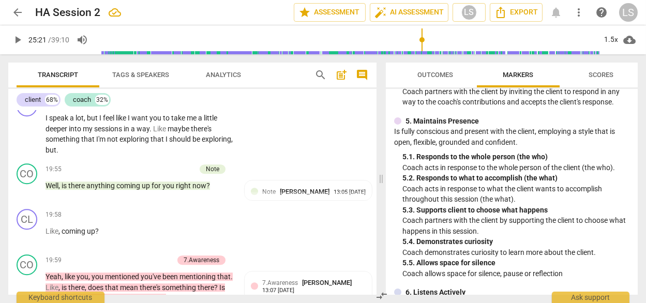
scroll to position [5570, 0]
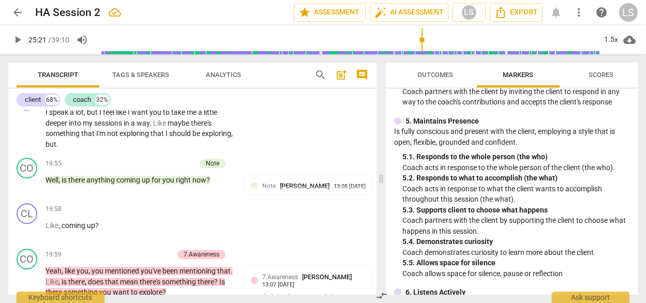
click at [354, 130] on li "Edit" at bounding box center [359, 131] width 36 height 20
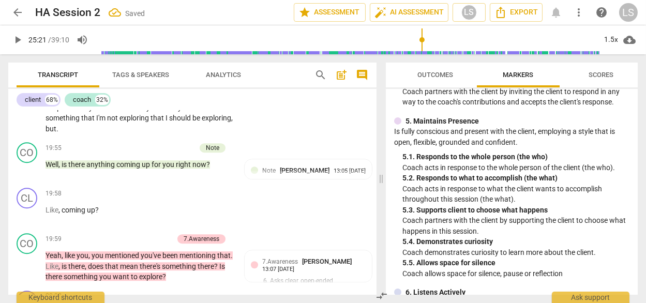
scroll to position [5592, 0]
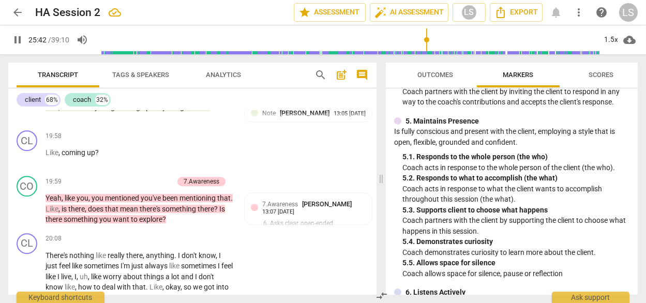
scroll to position [5646, 0]
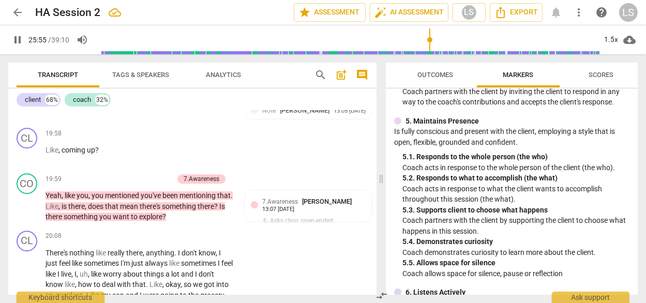
drag, startPoint x: 76, startPoint y: 180, endPoint x: 44, endPoint y: 156, distance: 40.2
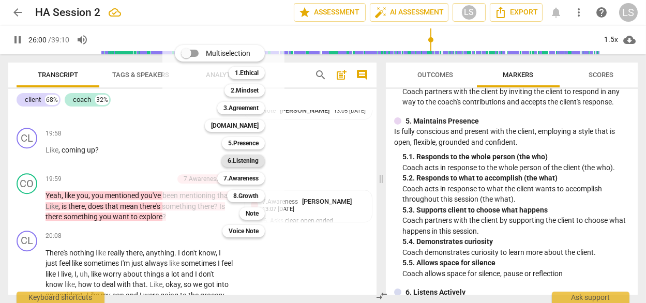
click at [231, 159] on b "6.Listening" at bounding box center [242, 161] width 31 height 12
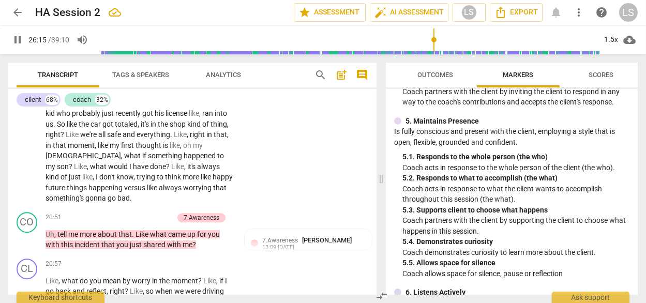
scroll to position [5860, 0]
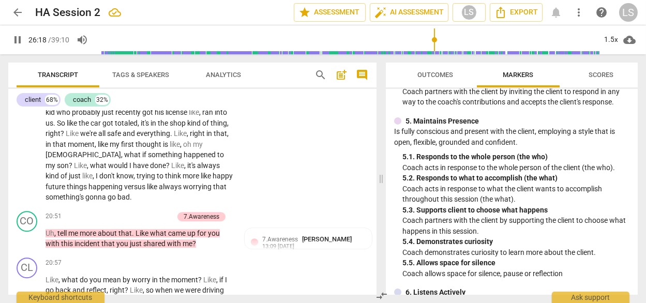
click at [18, 36] on span "pause" at bounding box center [17, 40] width 12 height 12
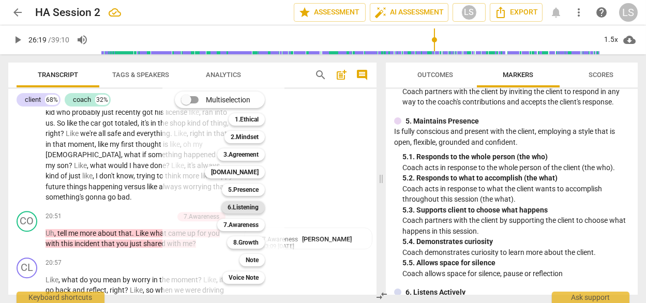
click at [235, 207] on b "6.Listening" at bounding box center [242, 207] width 31 height 12
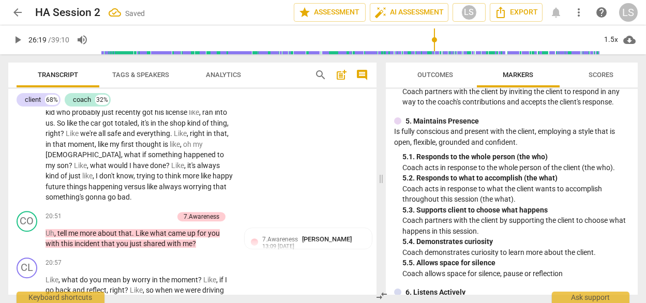
scroll to position [6020, 0]
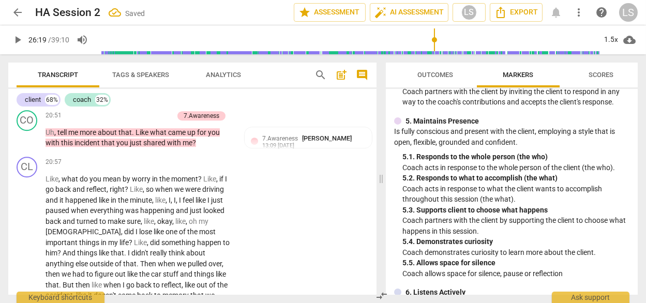
scroll to position [5944, 0]
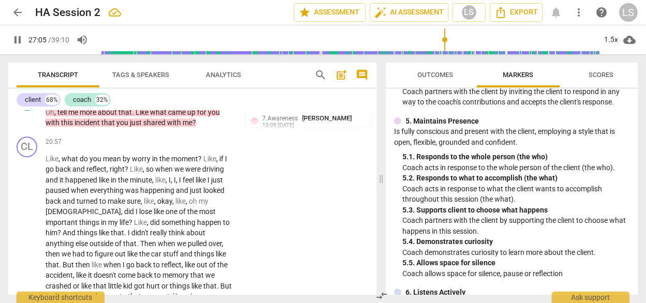
scroll to position [5963, 0]
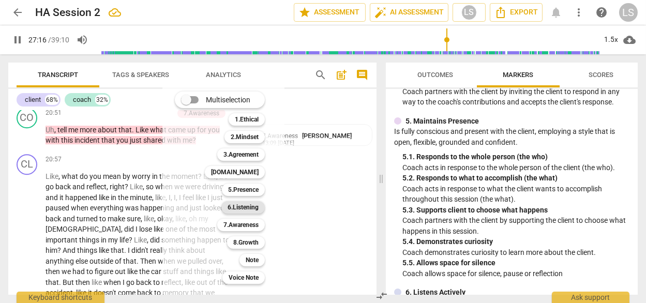
click at [234, 206] on b "6.Listening" at bounding box center [242, 207] width 31 height 12
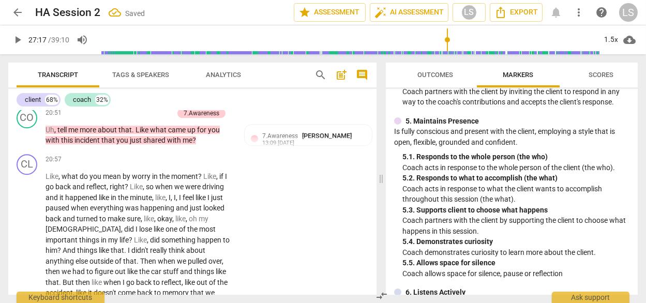
scroll to position [6123, 0]
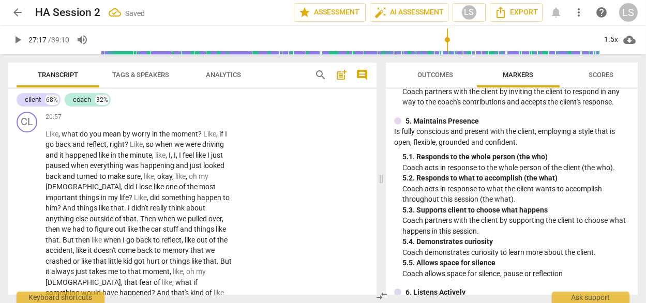
scroll to position [5999, 0]
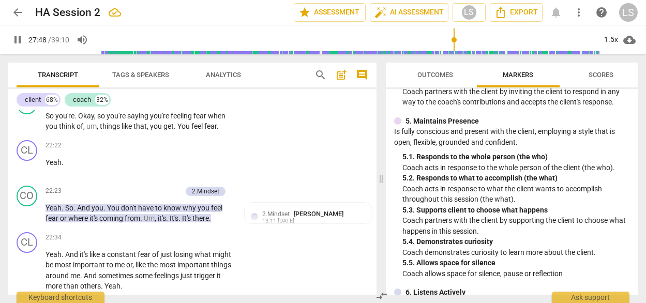
scroll to position [6395, 0]
drag, startPoint x: 129, startPoint y: 176, endPoint x: 29, endPoint y: 175, distance: 100.3
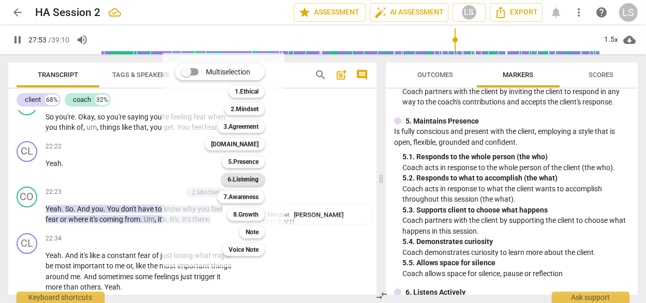
click at [230, 179] on b "6.Listening" at bounding box center [242, 179] width 31 height 12
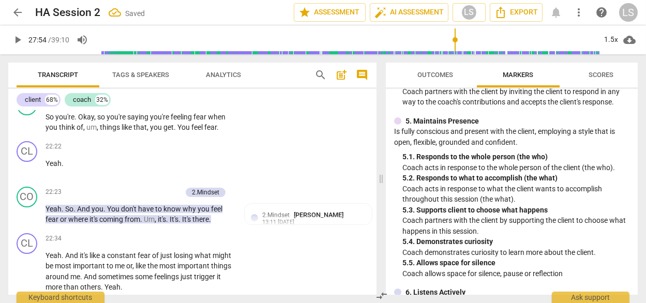
scroll to position [6400, 0]
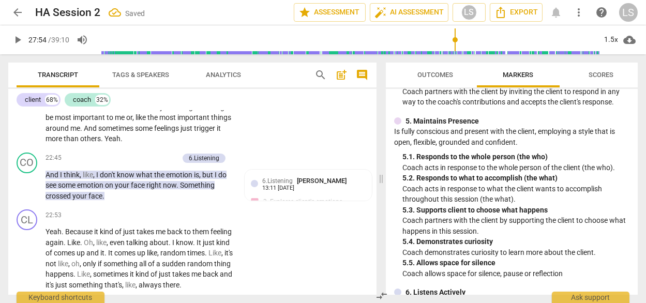
scroll to position [6543, 0]
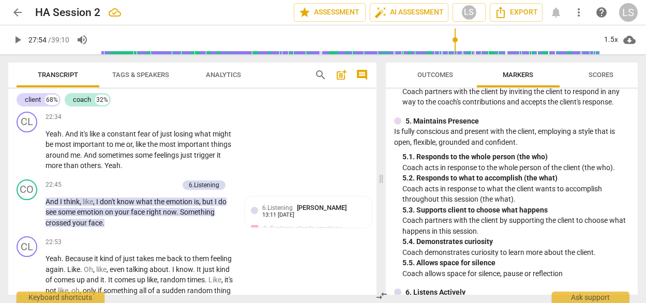
drag, startPoint x: 111, startPoint y: 116, endPoint x: 42, endPoint y: 114, distance: 68.8
click at [42, 114] on div "CL play_arrow pause 00:25 + Add competency keyboard_arrow_right Hey there , [GE…" at bounding box center [192, 203] width 368 height 184
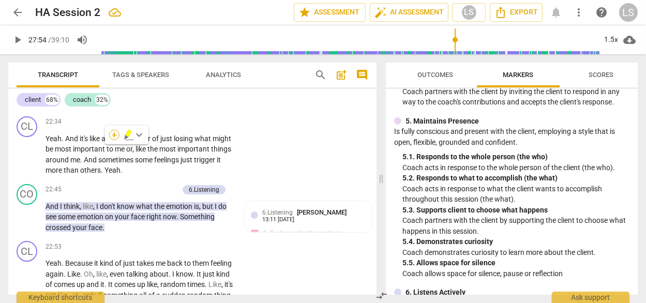
click at [114, 134] on div "+" at bounding box center [114, 135] width 10 height 10
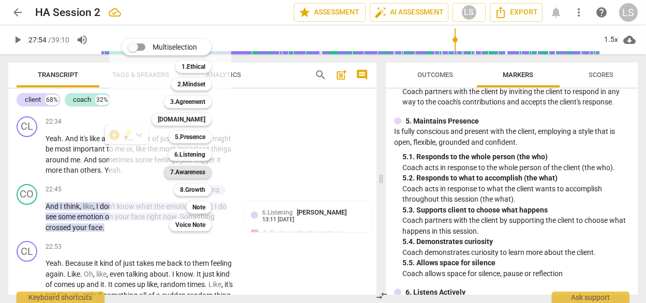
click at [179, 173] on b "7.Awareness" at bounding box center [187, 172] width 35 height 12
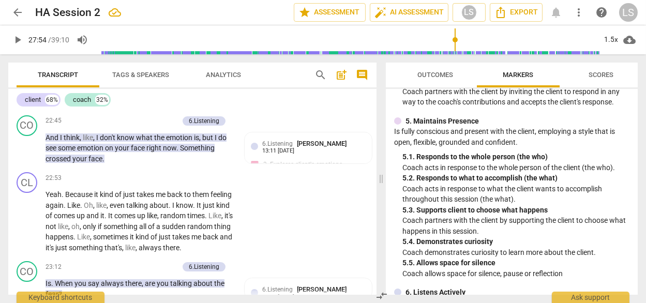
scroll to position [7, 0]
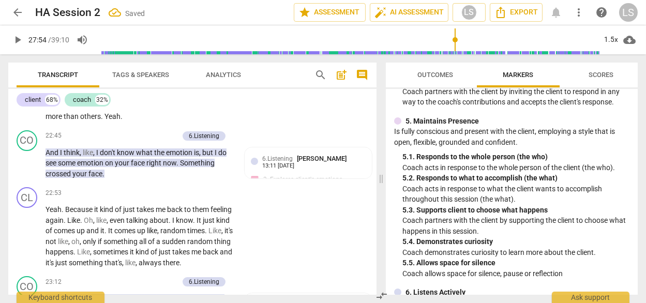
scroll to position [6568, 0]
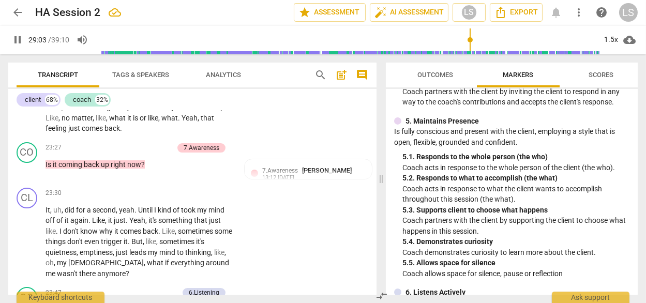
scroll to position [6780, 0]
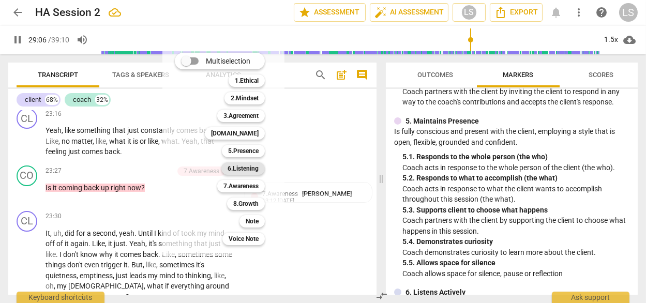
click at [231, 169] on b "6.Listening" at bounding box center [242, 168] width 31 height 12
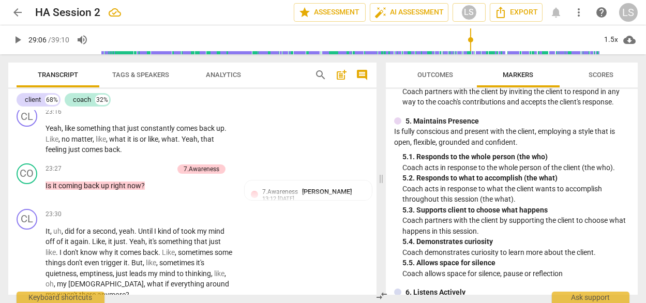
scroll to position [7, 0]
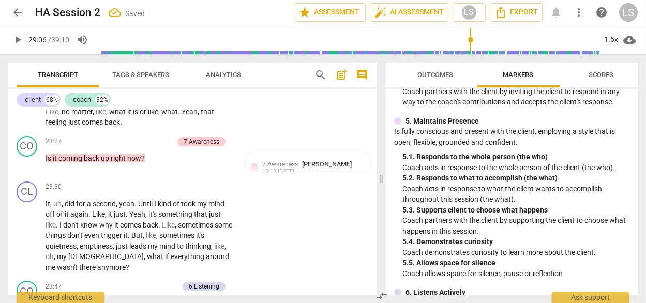
scroll to position [6811, 0]
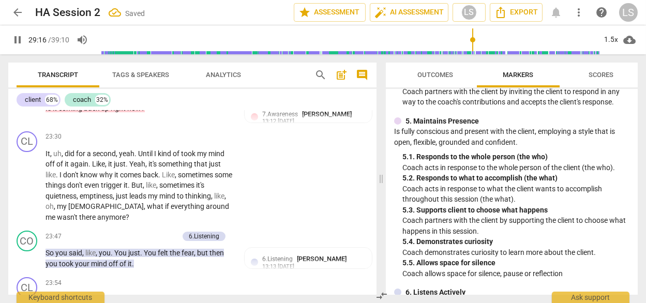
scroll to position [6864, 0]
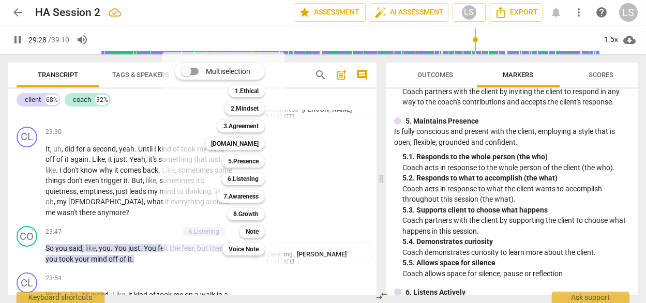
click at [27, 184] on div at bounding box center [323, 151] width 646 height 303
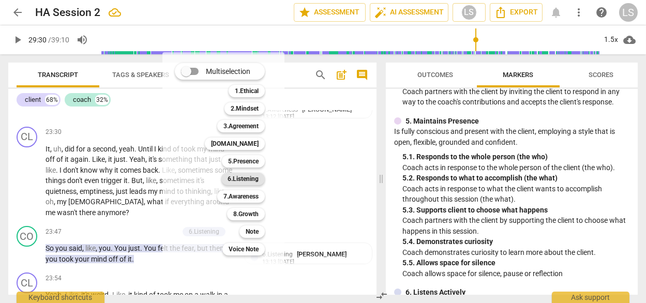
click at [238, 178] on b "6.Listening" at bounding box center [242, 179] width 31 height 12
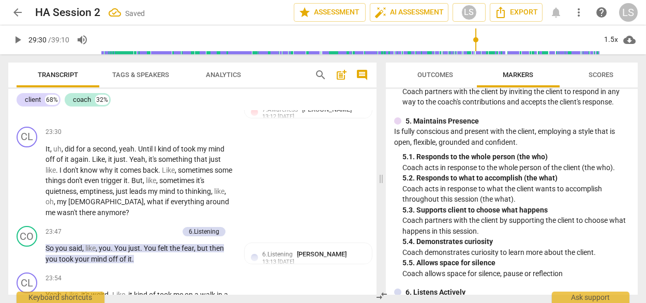
scroll to position [6869, 0]
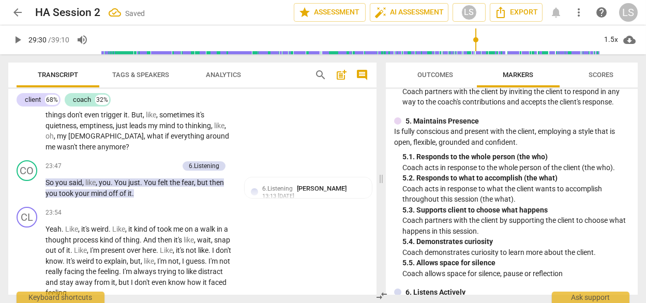
scroll to position [6936, 0]
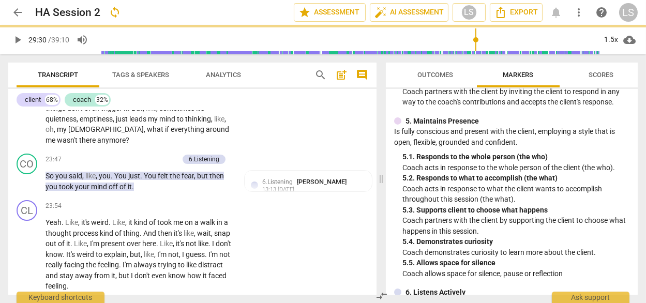
scroll to position [0, 0]
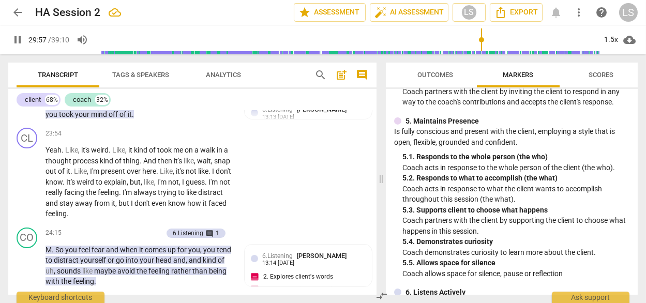
scroll to position [7009, 0]
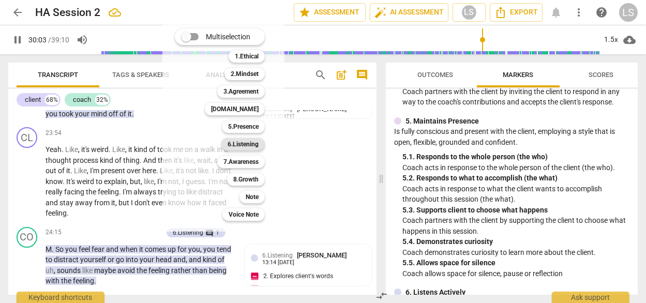
click at [231, 143] on b "6.Listening" at bounding box center [242, 144] width 31 height 12
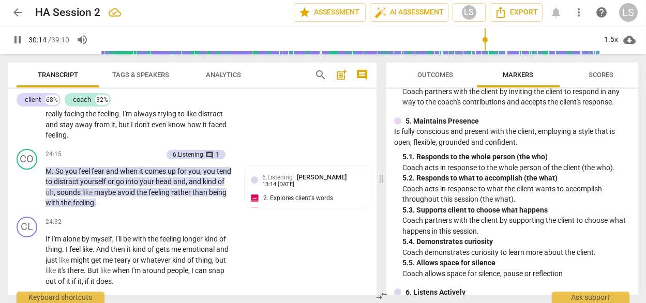
scroll to position [7087, 0]
drag, startPoint x: 126, startPoint y: 172, endPoint x: 41, endPoint y: 171, distance: 84.8
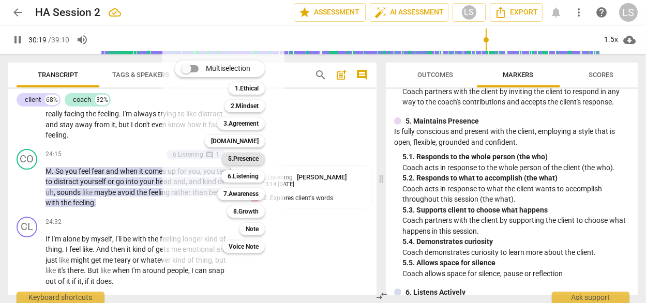
click at [228, 159] on b "5.Presence" at bounding box center [243, 158] width 30 height 12
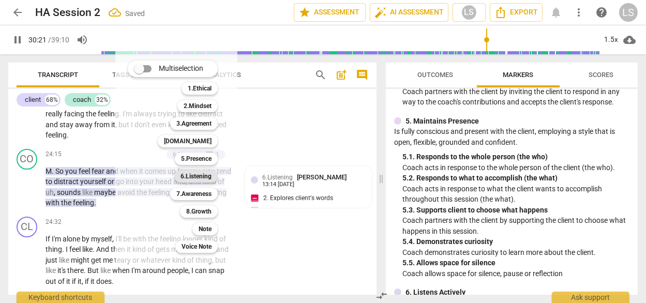
click at [187, 177] on b "6.Listening" at bounding box center [195, 176] width 31 height 12
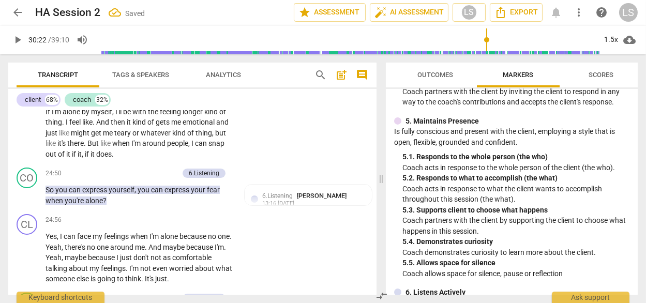
scroll to position [7215, 0]
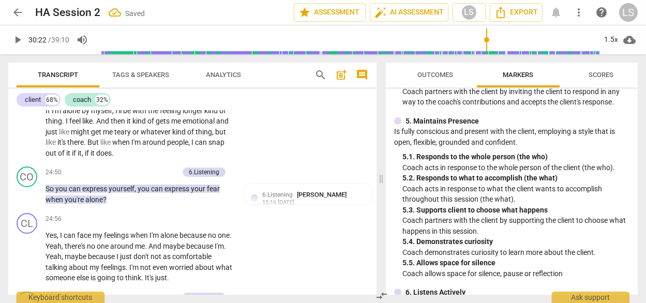
click at [355, 184] on li "Delete" at bounding box center [359, 185] width 36 height 20
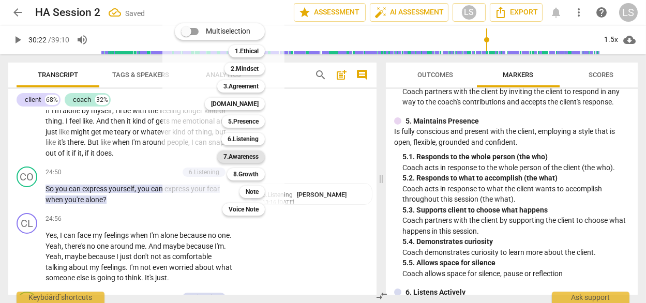
click at [223, 154] on b "7.Awareness" at bounding box center [240, 156] width 35 height 12
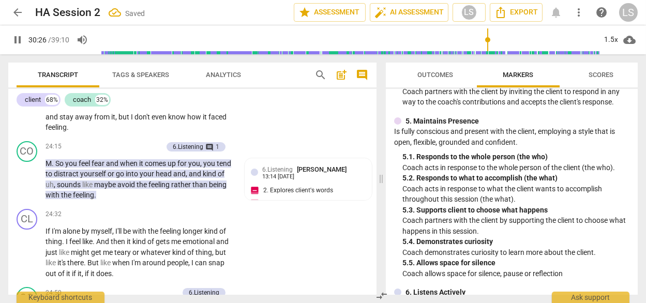
scroll to position [7086, 0]
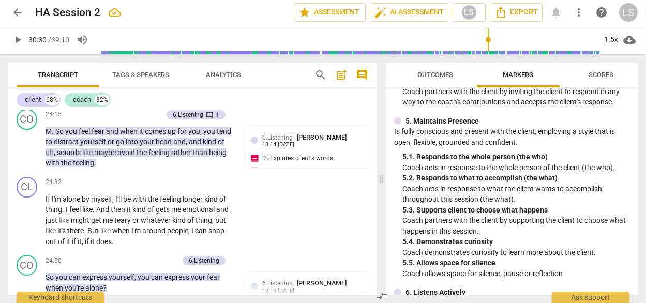
scroll to position [7128, 0]
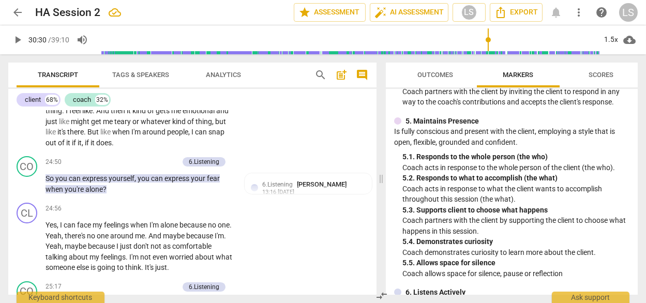
scroll to position [7220, 0]
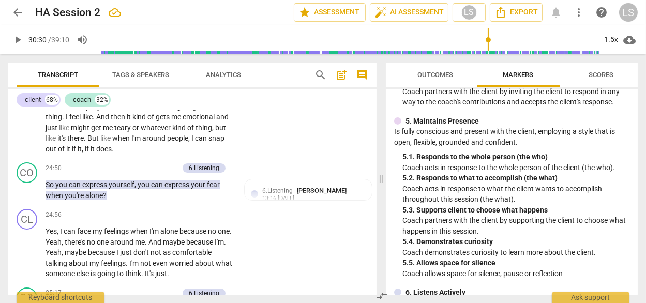
click at [354, 156] on li "Delete" at bounding box center [359, 159] width 36 height 20
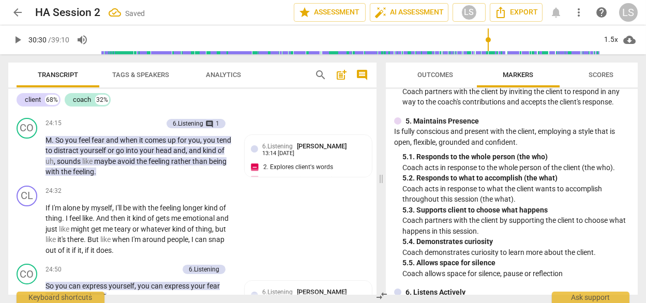
scroll to position [7116, 0]
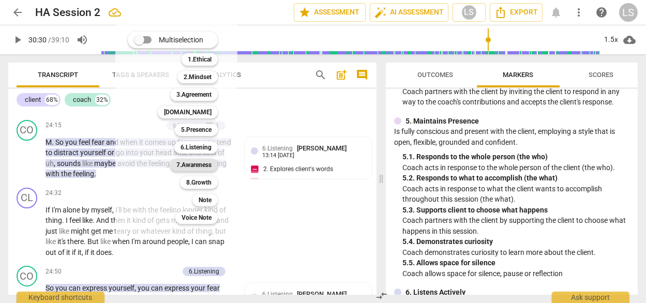
click at [182, 165] on b "7.Awareness" at bounding box center [193, 165] width 35 height 12
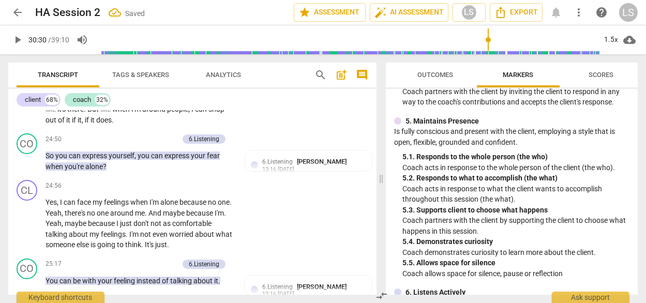
scroll to position [7249, 0]
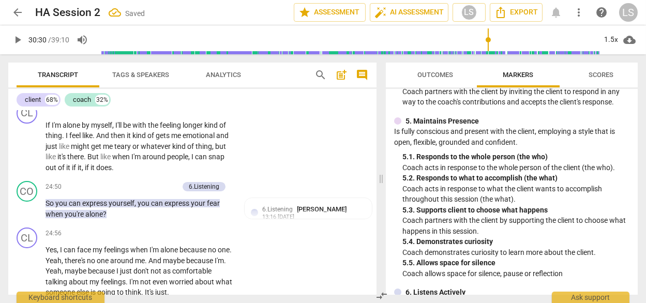
scroll to position [7202, 0]
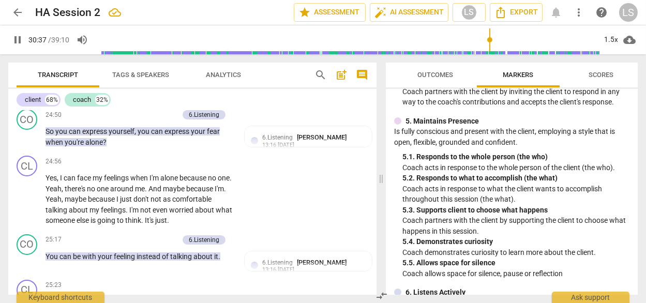
scroll to position [7282, 0]
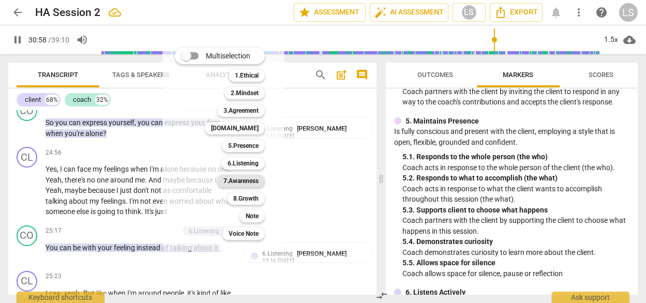
click at [238, 182] on b "7.Awareness" at bounding box center [240, 181] width 35 height 12
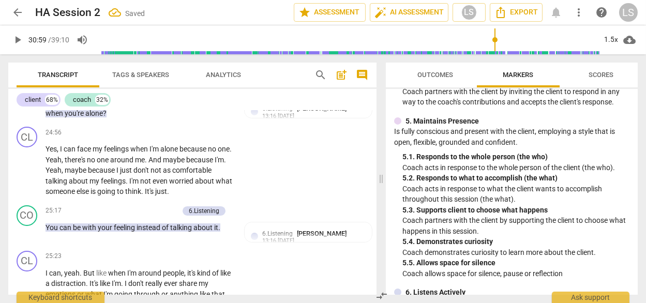
scroll to position [7303, 0]
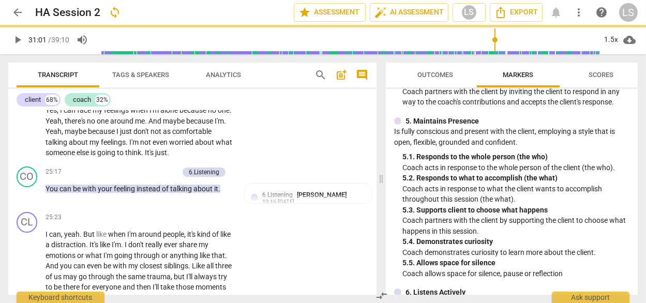
scroll to position [7371, 0]
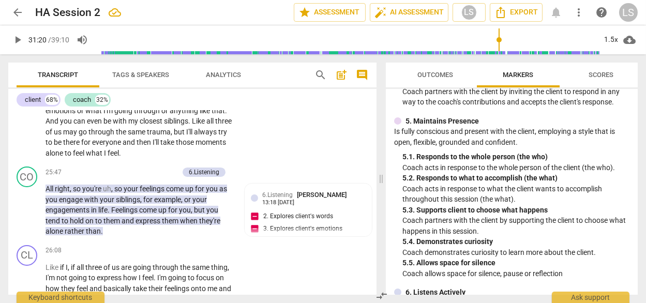
scroll to position [7486, 0]
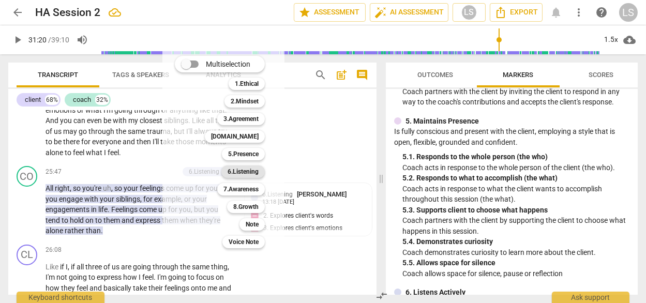
click at [233, 170] on b "6.Listening" at bounding box center [242, 171] width 31 height 12
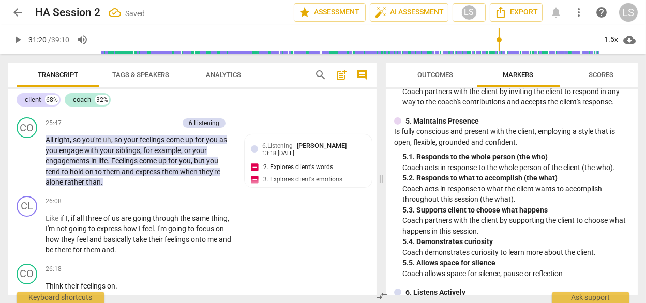
scroll to position [7555, 0]
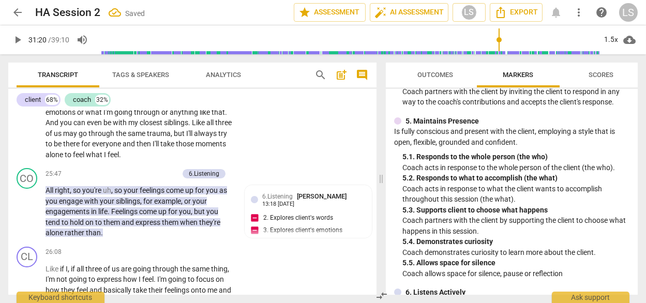
scroll to position [7483, 0]
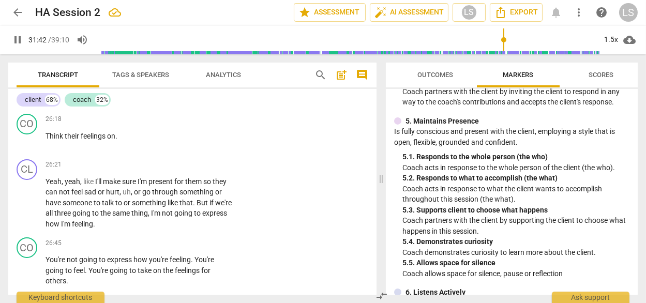
scroll to position [7685, 0]
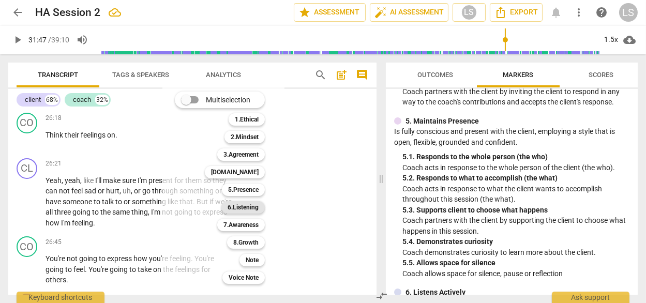
click at [229, 208] on b "6.Listening" at bounding box center [242, 207] width 31 height 12
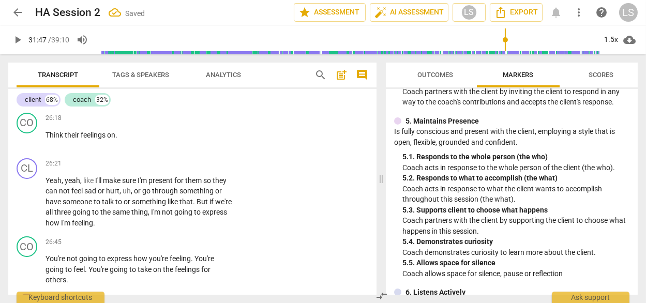
scroll to position [7848, 0]
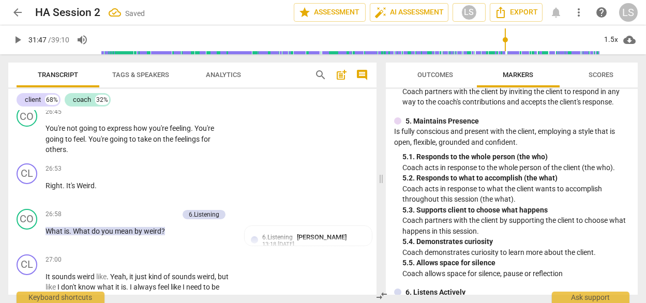
scroll to position [7804, 0]
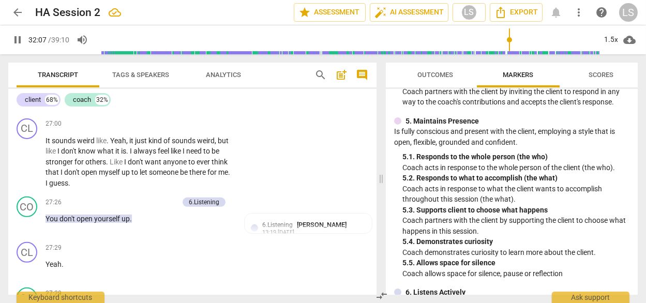
scroll to position [7933, 0]
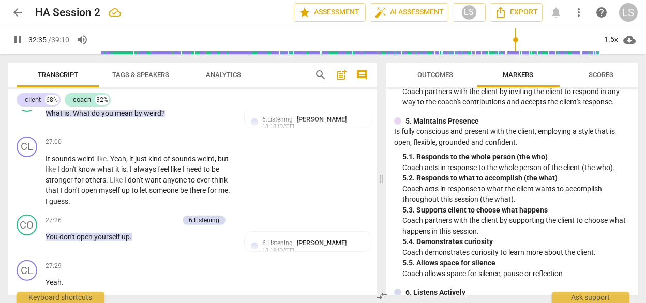
drag, startPoint x: 222, startPoint y: 219, endPoint x: 40, endPoint y: 221, distance: 182.5
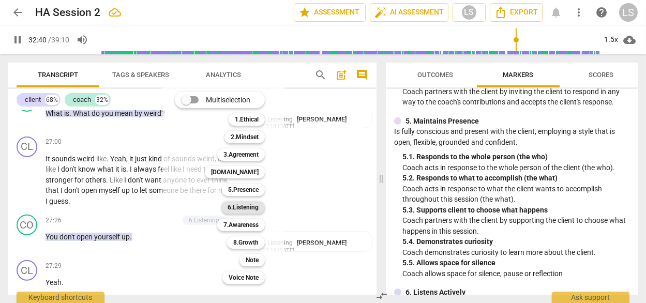
click at [235, 206] on b "6.Listening" at bounding box center [242, 207] width 31 height 12
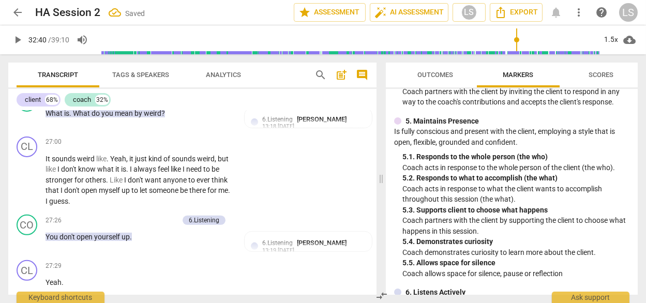
scroll to position [8073, 0]
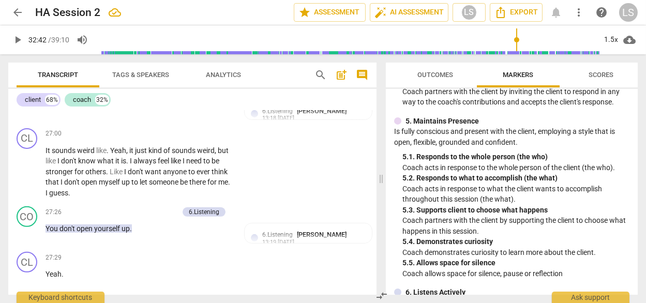
scroll to position [7939, 0]
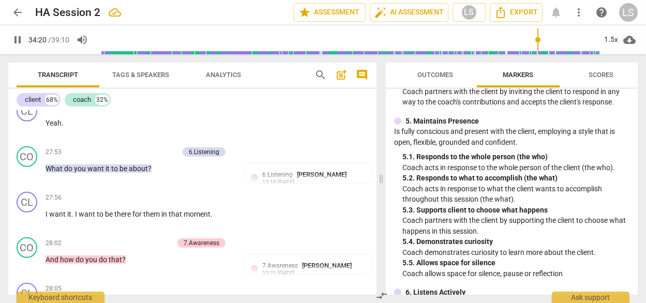
scroll to position [8387, 0]
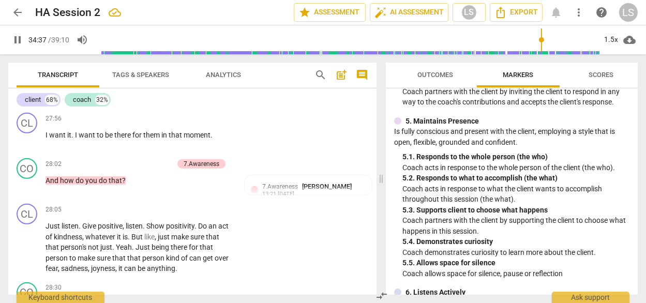
scroll to position [8470, 0]
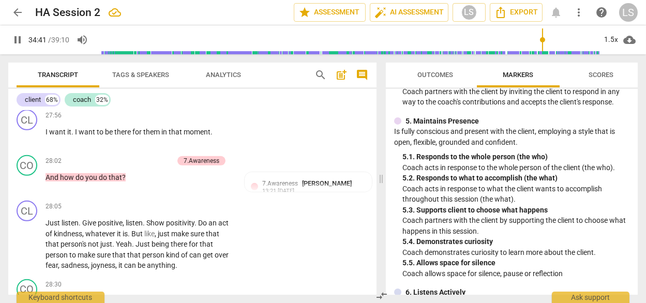
drag, startPoint x: 72, startPoint y: 137, endPoint x: 42, endPoint y: 124, distance: 32.4
click at [76, 124] on div "+" at bounding box center [77, 124] width 10 height 10
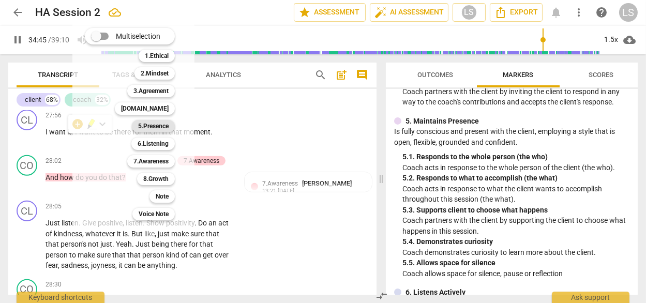
click at [140, 126] on b "5.Presence" at bounding box center [153, 126] width 30 height 12
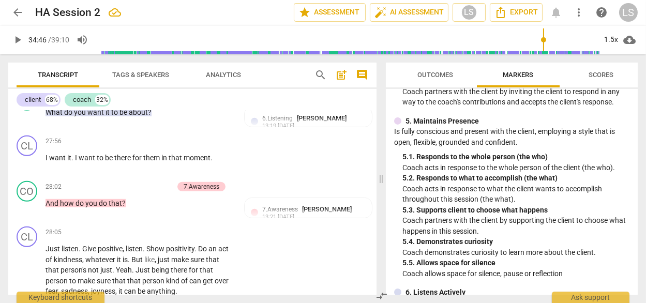
scroll to position [8438, 0]
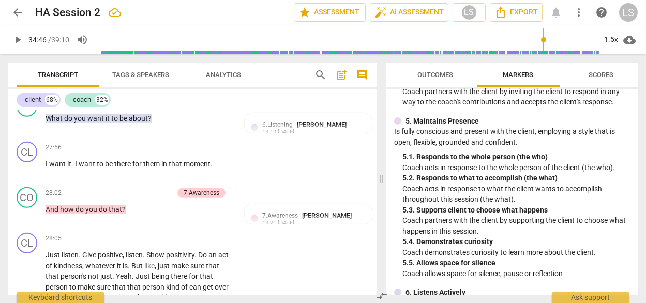
click at [354, 182] on li "Delete" at bounding box center [359, 184] width 36 height 20
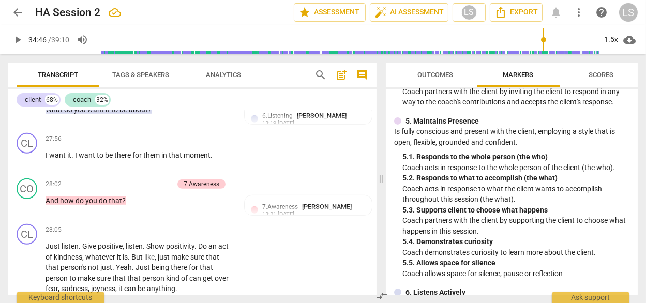
scroll to position [8446, 0]
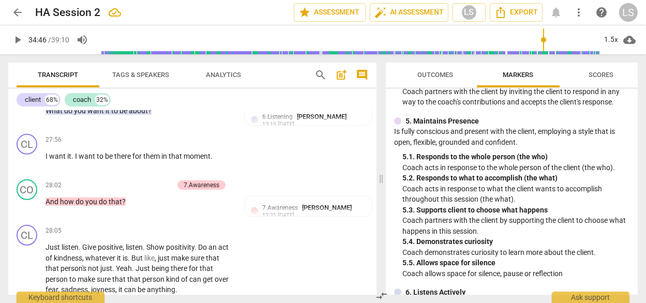
drag, startPoint x: 79, startPoint y: 163, endPoint x: 44, endPoint y: 146, distance: 38.6
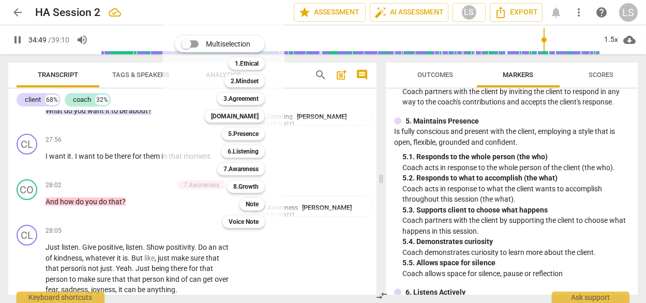
click at [25, 152] on div at bounding box center [323, 151] width 646 height 303
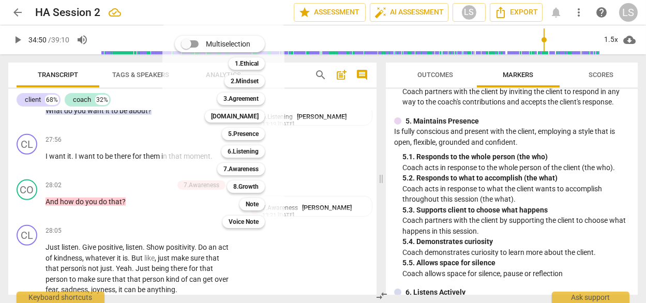
click at [110, 131] on div at bounding box center [323, 151] width 646 height 303
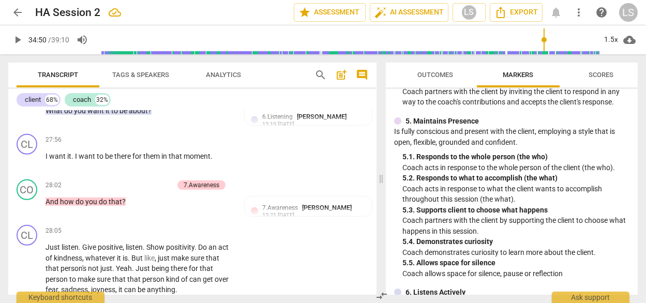
scroll to position [8435, 0]
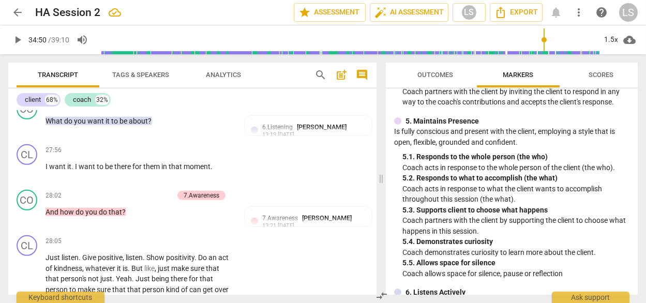
drag, startPoint x: 69, startPoint y: 175, endPoint x: 43, endPoint y: 159, distance: 30.1
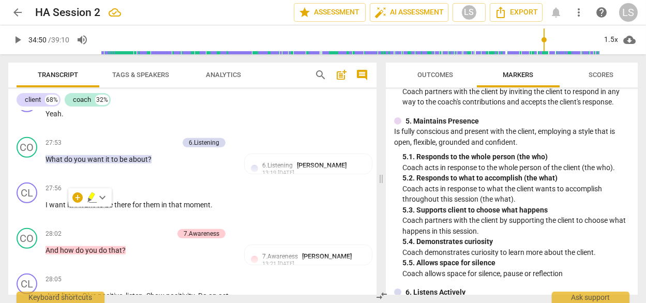
scroll to position [8395, 0]
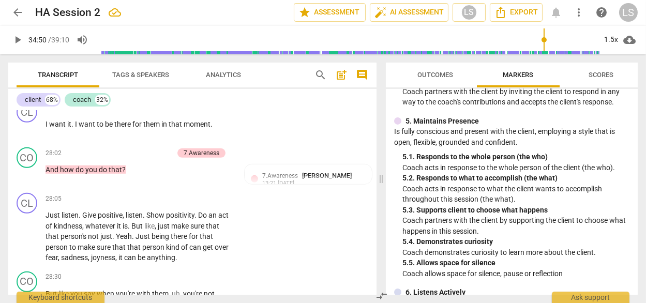
scroll to position [8481, 0]
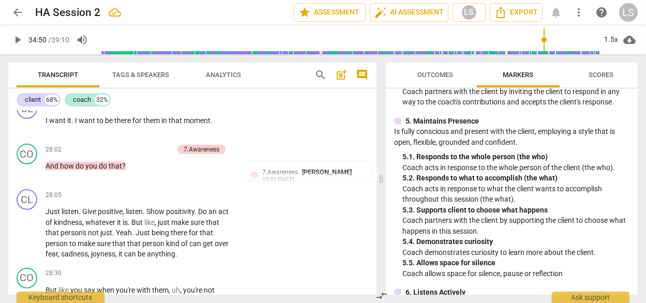
drag, startPoint x: 122, startPoint y: 160, endPoint x: 43, endPoint y: 160, distance: 79.1
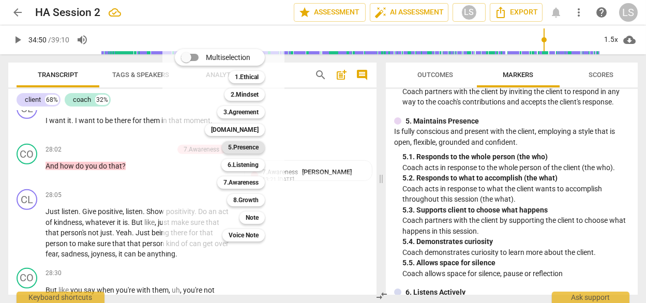
click at [231, 147] on b "5.Presence" at bounding box center [243, 147] width 30 height 12
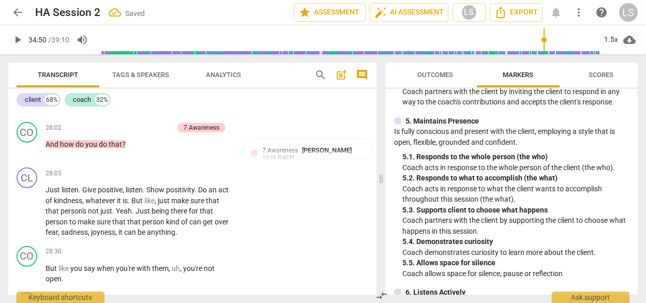
scroll to position [8506, 0]
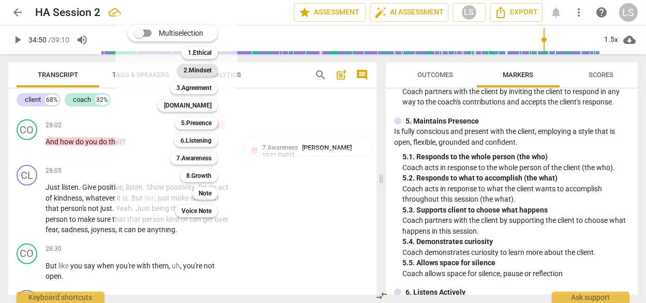
click at [184, 71] on b "2.Mindset" at bounding box center [198, 70] width 28 height 12
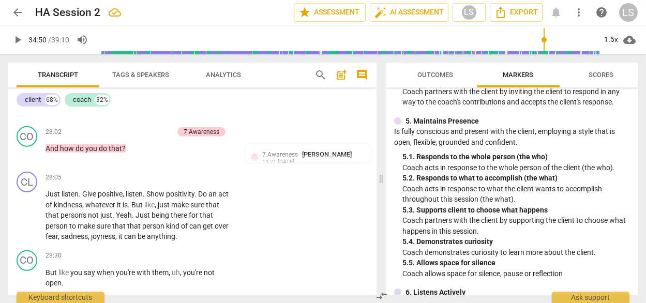
scroll to position [8509, 0]
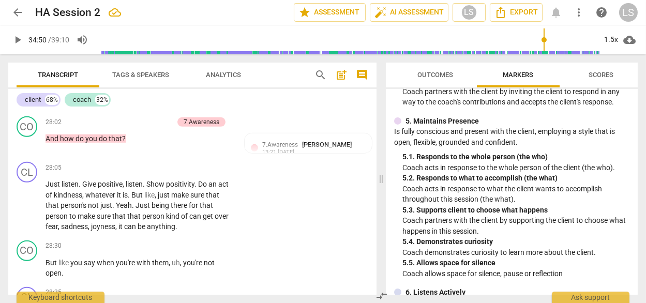
drag, startPoint x: 45, startPoint y: 199, endPoint x: 219, endPoint y: 229, distance: 176.9
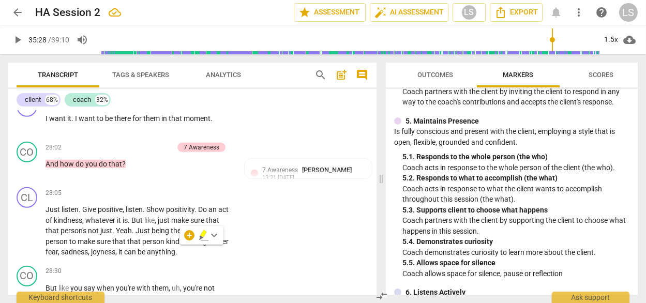
scroll to position [8482, 0]
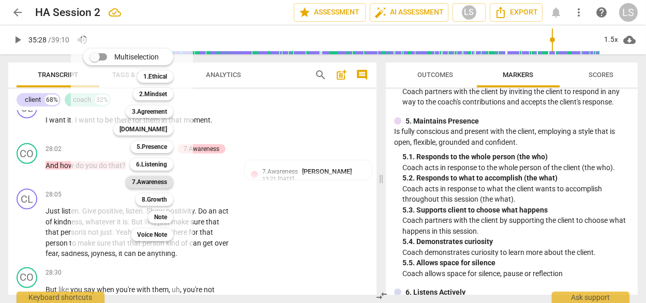
click at [143, 181] on b "7.Awareness" at bounding box center [149, 182] width 35 height 12
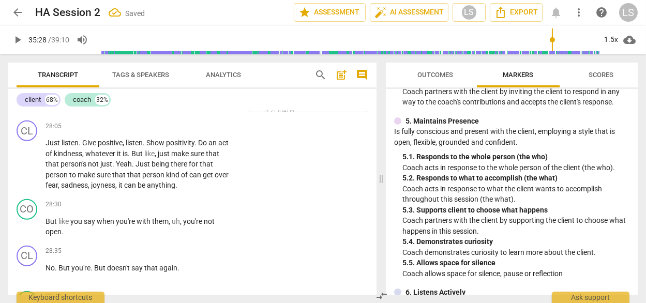
scroll to position [8552, 0]
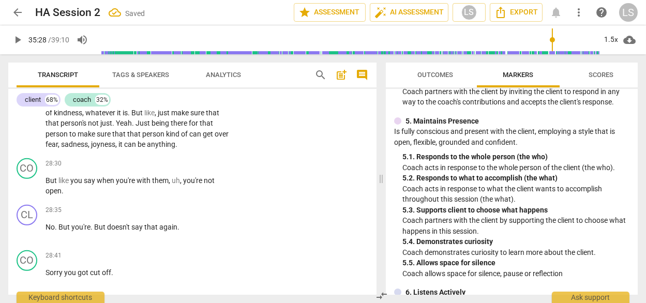
scroll to position [8596, 0]
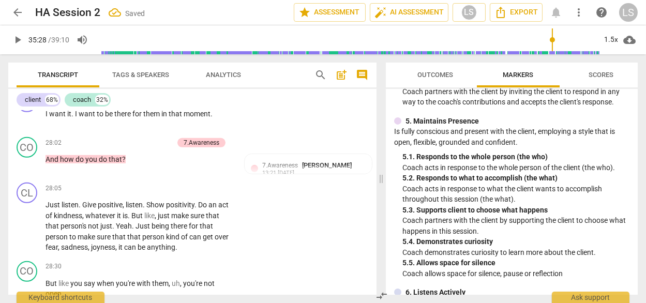
scroll to position [8487, 0]
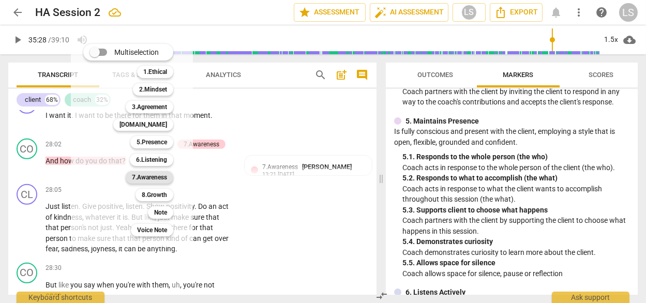
click at [150, 175] on b "7.Awareness" at bounding box center [149, 177] width 35 height 12
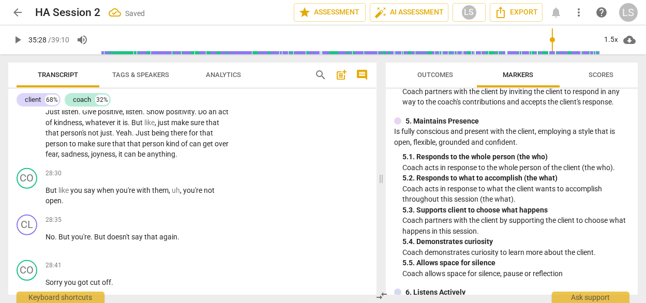
scroll to position [8584, 0]
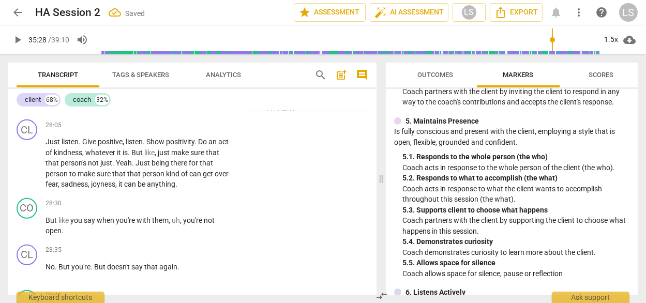
scroll to position [8552, 0]
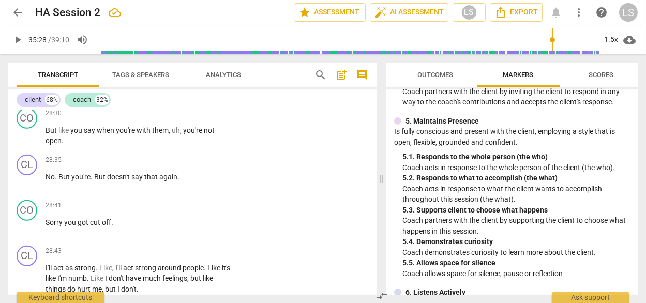
scroll to position [8634, 0]
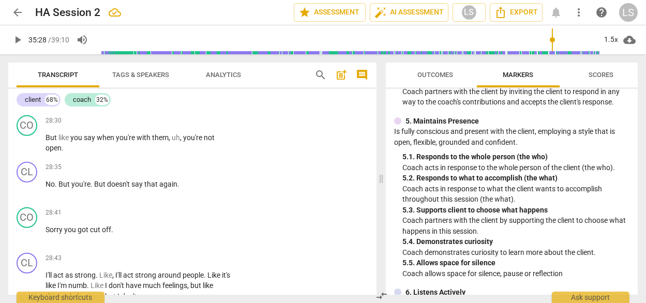
drag, startPoint x: 223, startPoint y: 148, endPoint x: 215, endPoint y: 152, distance: 8.8
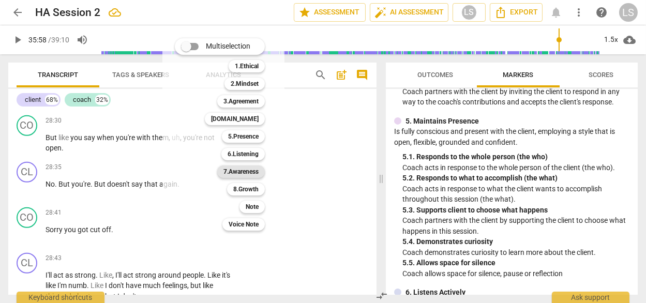
click at [232, 169] on b "7.Awareness" at bounding box center [240, 171] width 35 height 12
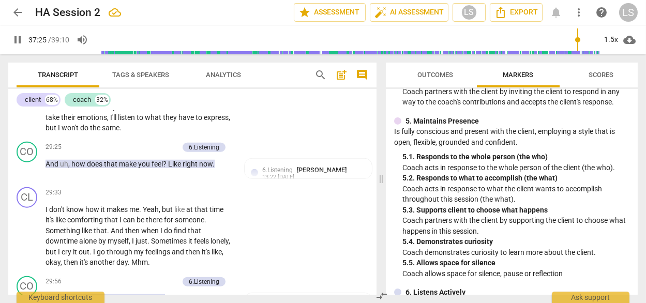
scroll to position [8953, 0]
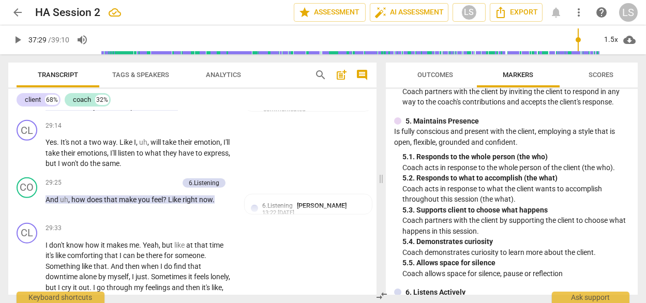
scroll to position [8886, 0]
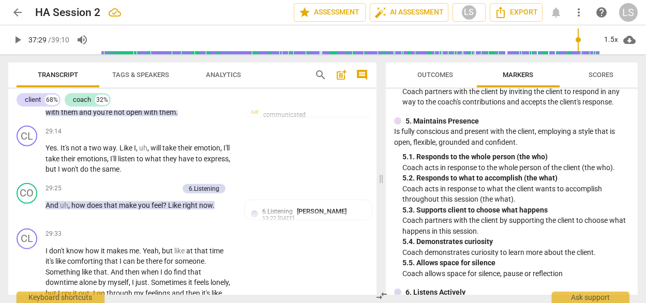
drag, startPoint x: 76, startPoint y: 167, endPoint x: 38, endPoint y: 152, distance: 40.4
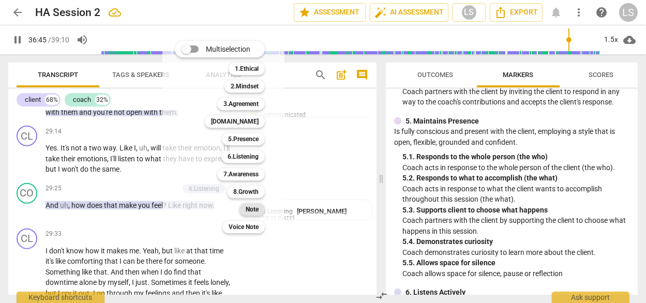
click at [246, 208] on b "Note" at bounding box center [252, 209] width 13 height 12
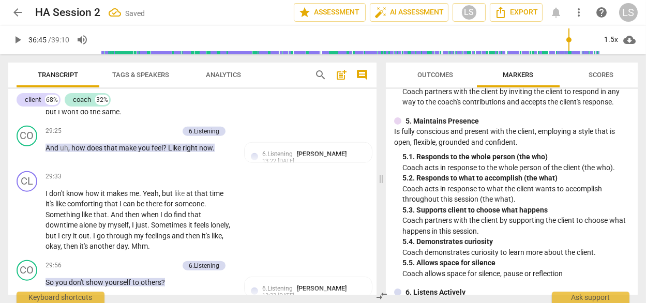
scroll to position [8946, 0]
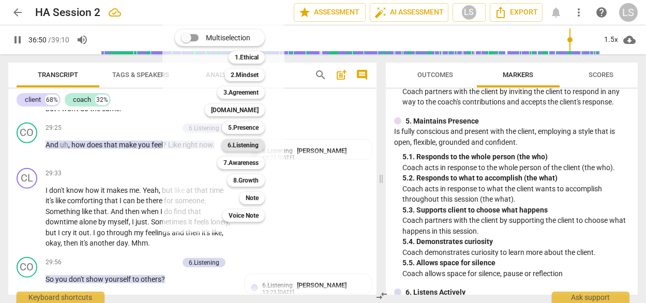
click at [235, 147] on b "6.Listening" at bounding box center [242, 145] width 31 height 12
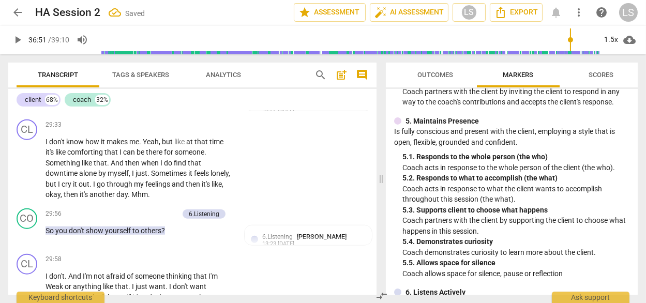
scroll to position [8999, 0]
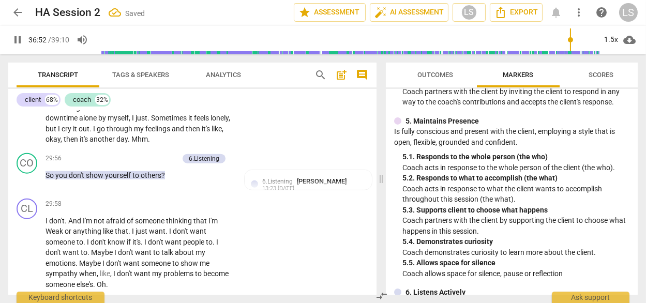
scroll to position [9055, 0]
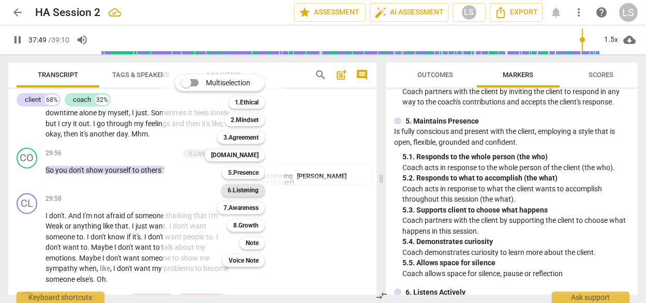
click at [227, 188] on b "6.Listening" at bounding box center [242, 190] width 31 height 12
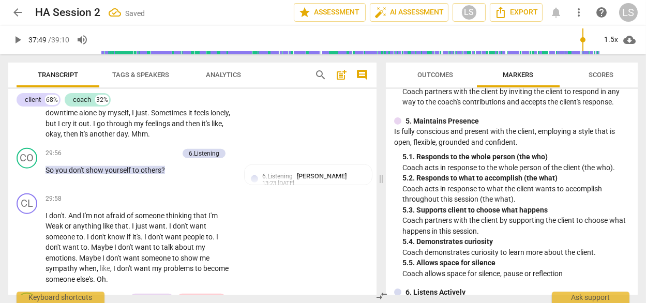
scroll to position [9160, 0]
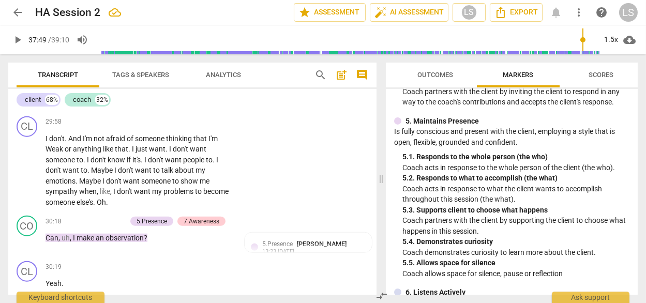
scroll to position [9128, 0]
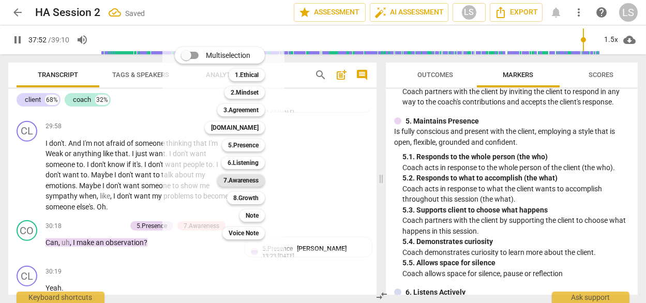
click at [230, 180] on b "7.Awareness" at bounding box center [240, 180] width 35 height 12
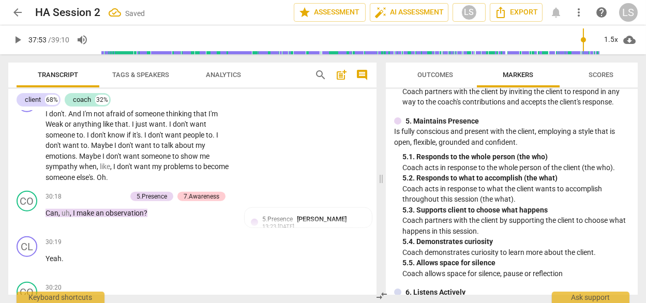
scroll to position [9159, 0]
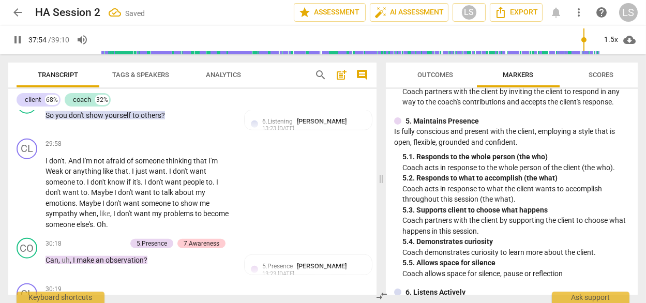
scroll to position [9108, 0]
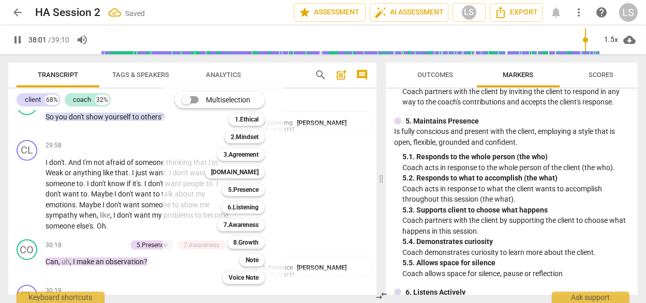
click at [31, 232] on div at bounding box center [323, 151] width 646 height 303
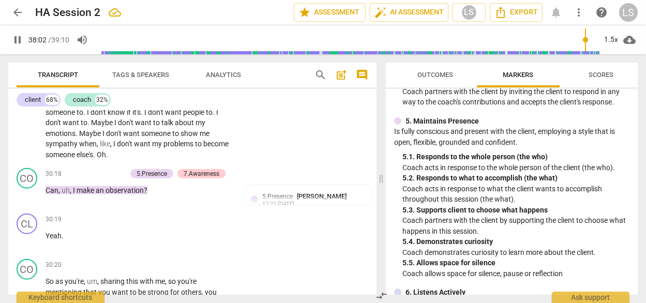
scroll to position [9175, 0]
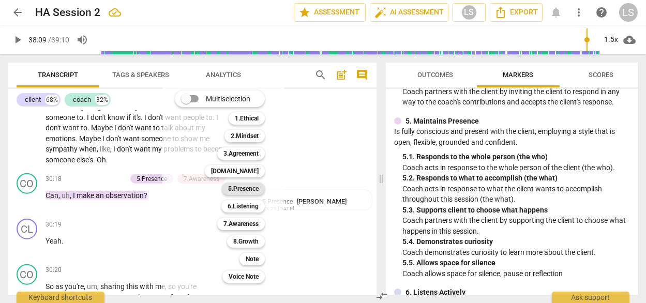
click at [237, 188] on b "5.Presence" at bounding box center [243, 188] width 30 height 12
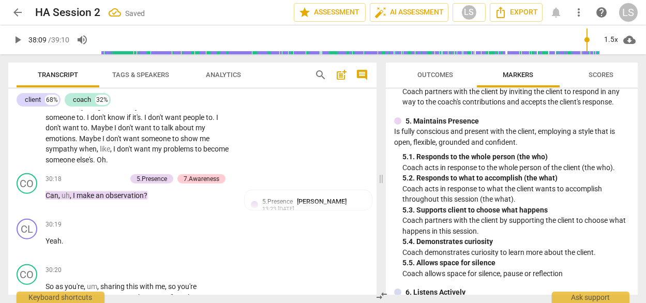
scroll to position [9271, 0]
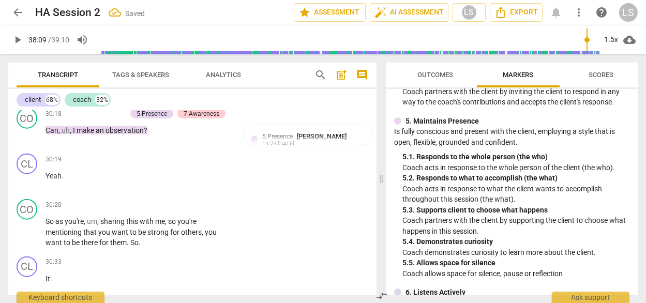
scroll to position [9233, 0]
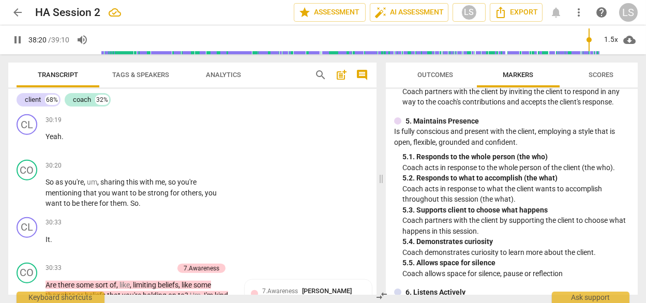
scroll to position [9281, 0]
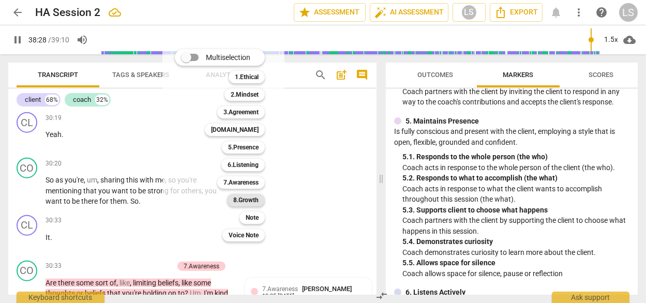
click at [233, 200] on b "8.Growth" at bounding box center [245, 200] width 25 height 12
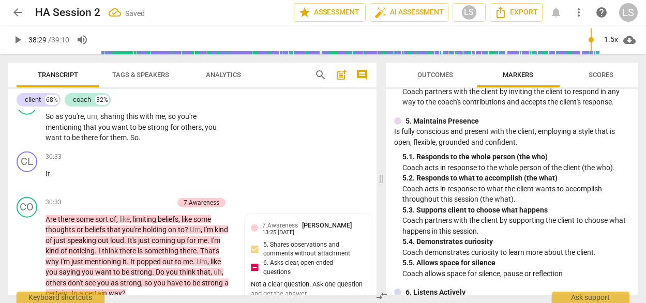
scroll to position [9344, 0]
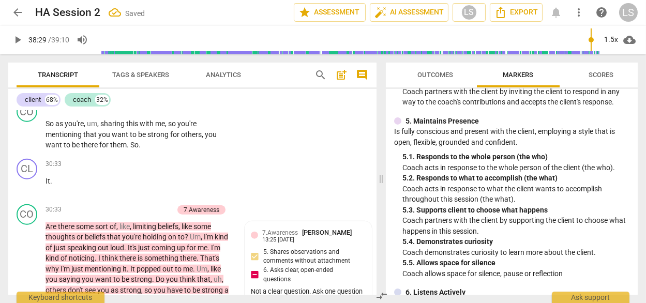
scroll to position [9327, 0]
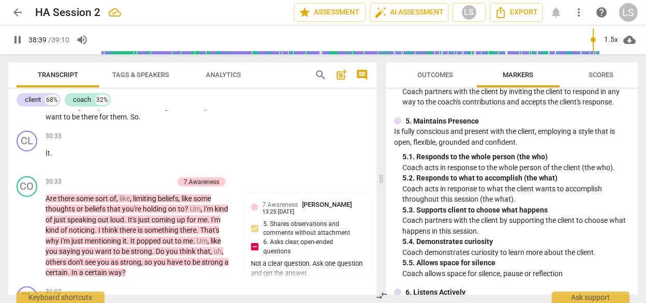
scroll to position [9366, 0]
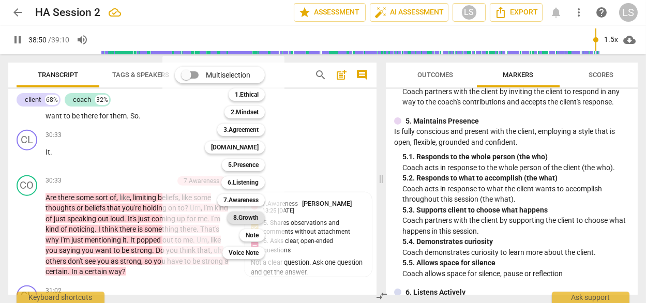
click at [233, 217] on b "8.Growth" at bounding box center [245, 217] width 25 height 12
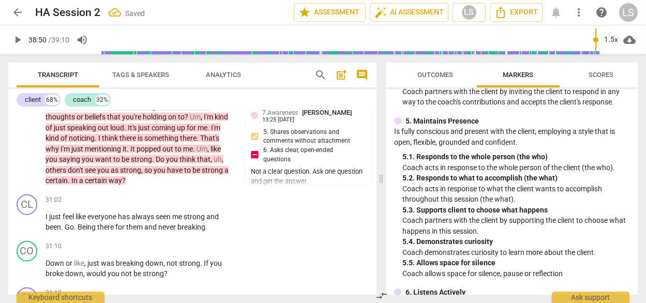
scroll to position [9445, 0]
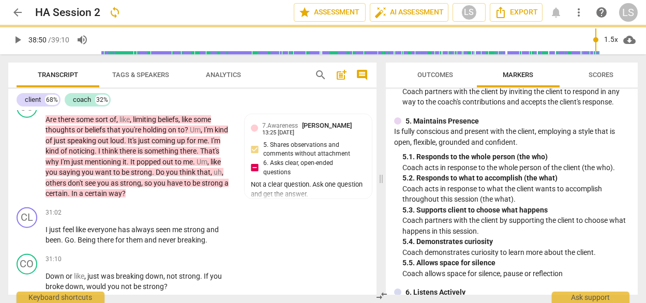
scroll to position [0, 0]
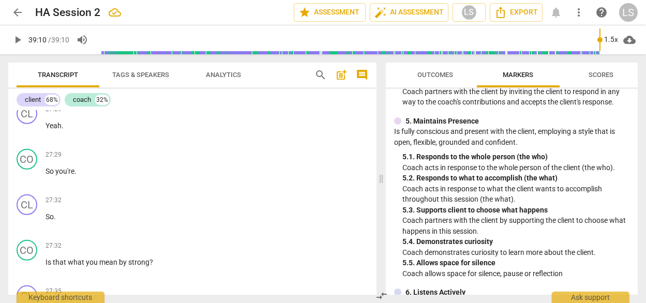
scroll to position [7937, 0]
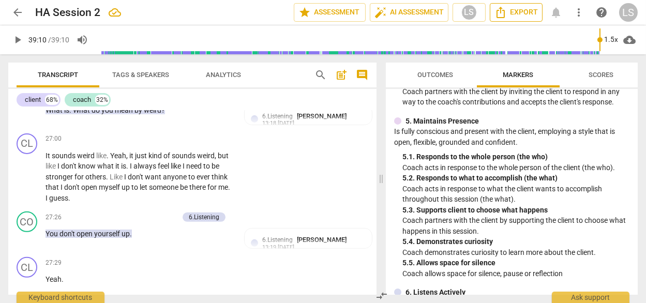
click at [526, 13] on span "Export" at bounding box center [515, 12] width 43 height 12
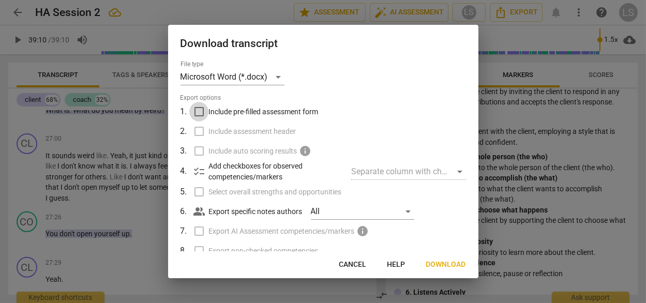
click at [196, 102] on input "Include pre-filled assessment form" at bounding box center [199, 112] width 20 height 20
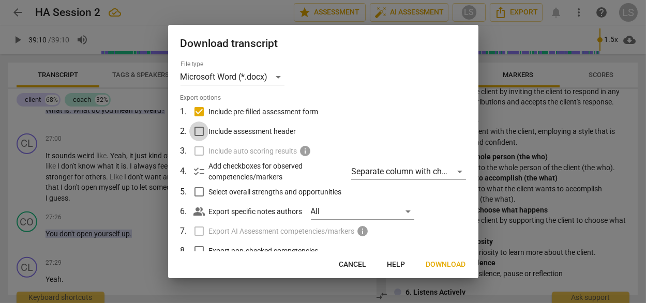
click at [196, 123] on input "Include assessment header" at bounding box center [199, 131] width 20 height 20
click at [196, 182] on input "Select overall strengths and opportunities" at bounding box center [199, 192] width 20 height 20
click at [194, 241] on input "Export non-checked competencies" at bounding box center [199, 251] width 20 height 20
click at [456, 263] on span "Next" at bounding box center [456, 265] width 19 height 10
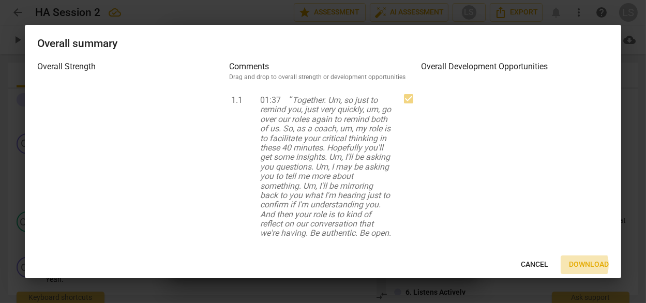
click at [586, 265] on span "Download" at bounding box center [589, 265] width 40 height 10
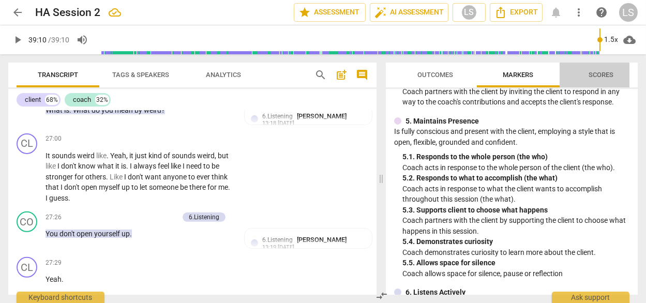
click at [603, 72] on span "Scores" at bounding box center [600, 75] width 25 height 8
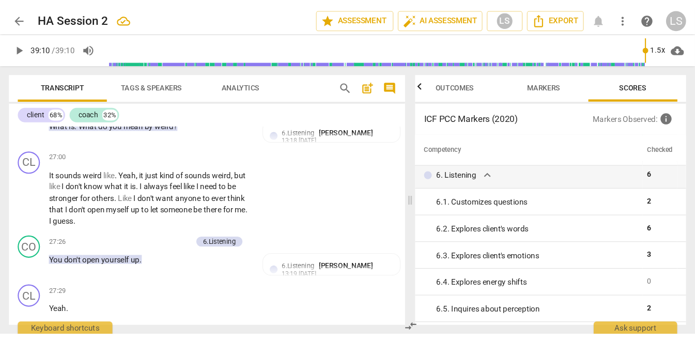
scroll to position [7576, 0]
